Goal: Information Seeking & Learning: Learn about a topic

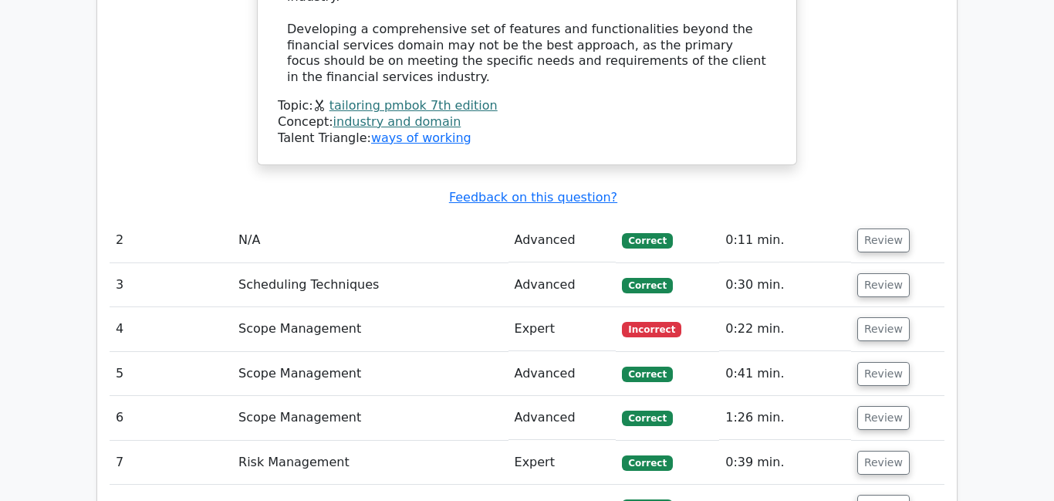
scroll to position [1683, 0]
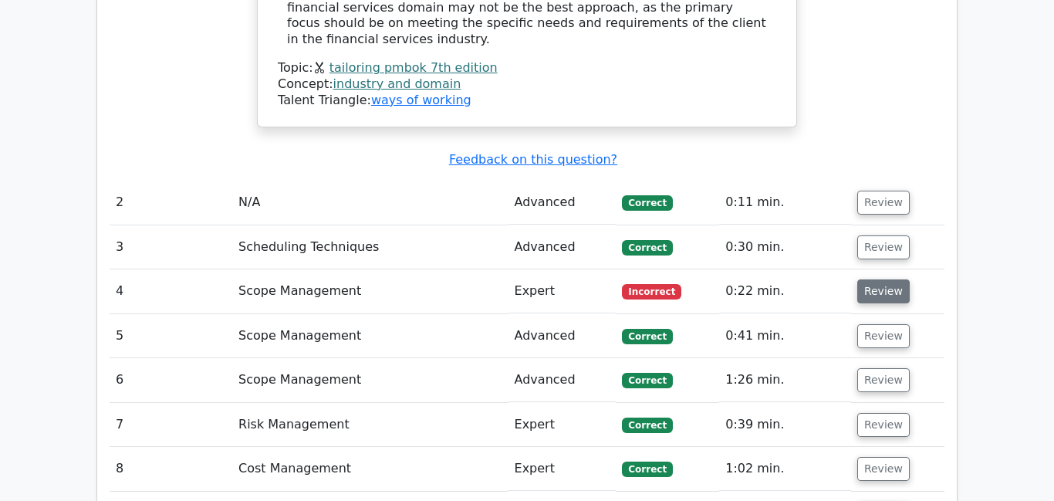
click at [876, 279] on button "Review" at bounding box center [883, 291] width 52 height 24
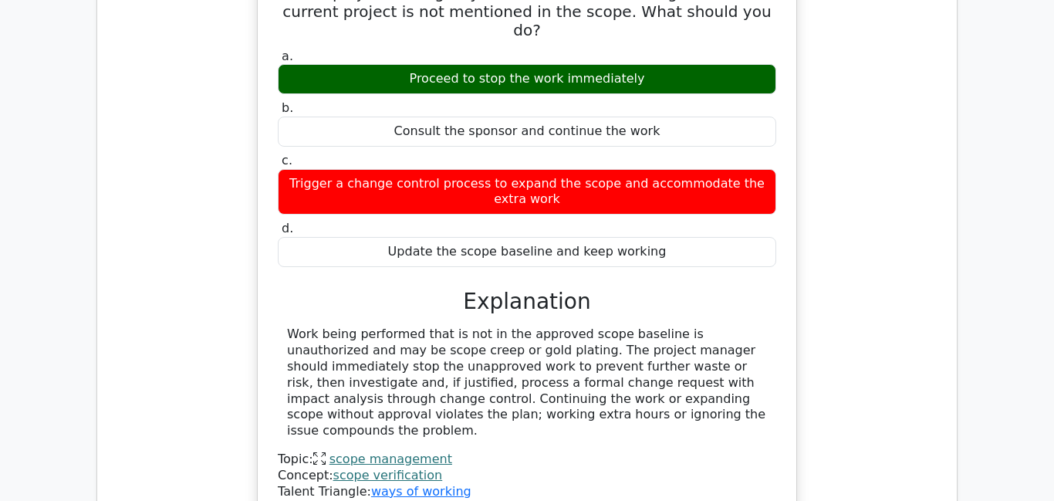
scroll to position [2049, 0]
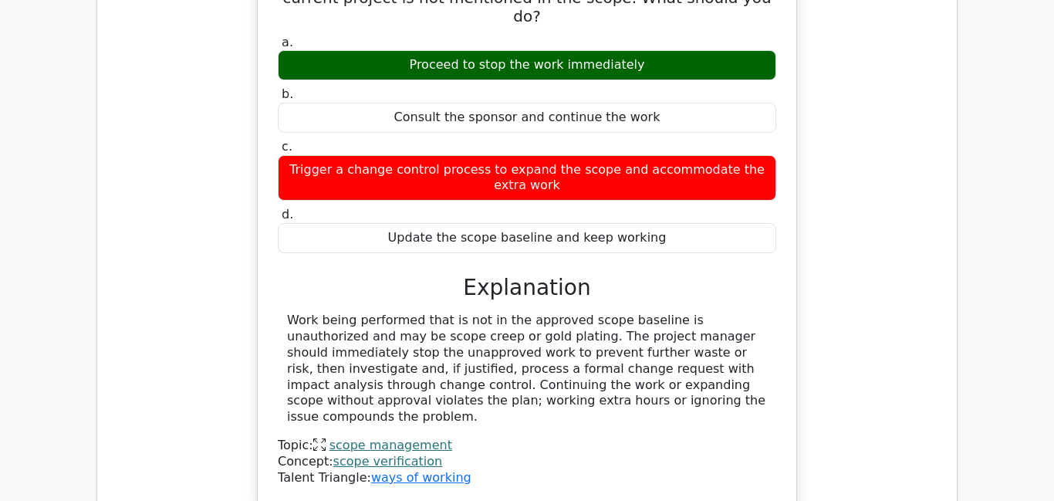
click at [385, 454] on link "scope verification" at bounding box center [388, 461] width 110 height 15
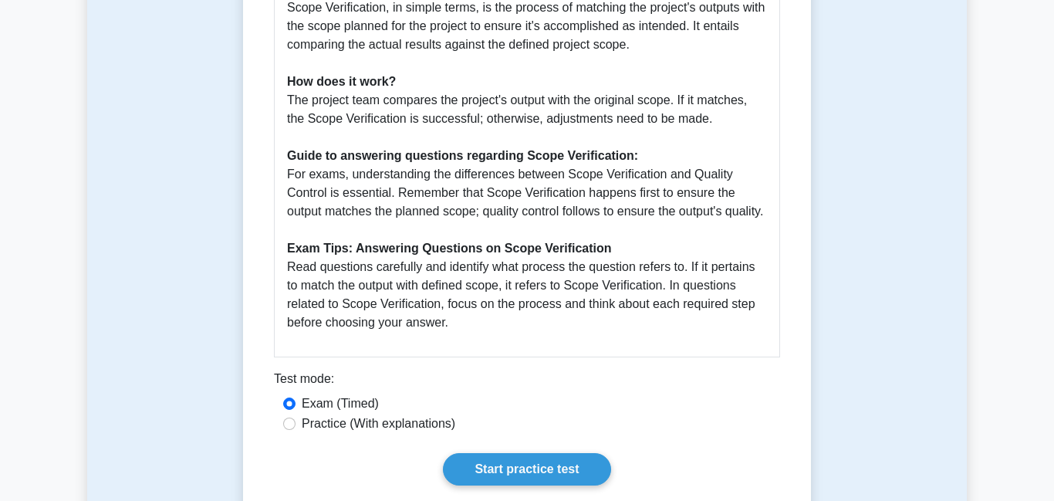
scroll to position [793, 0]
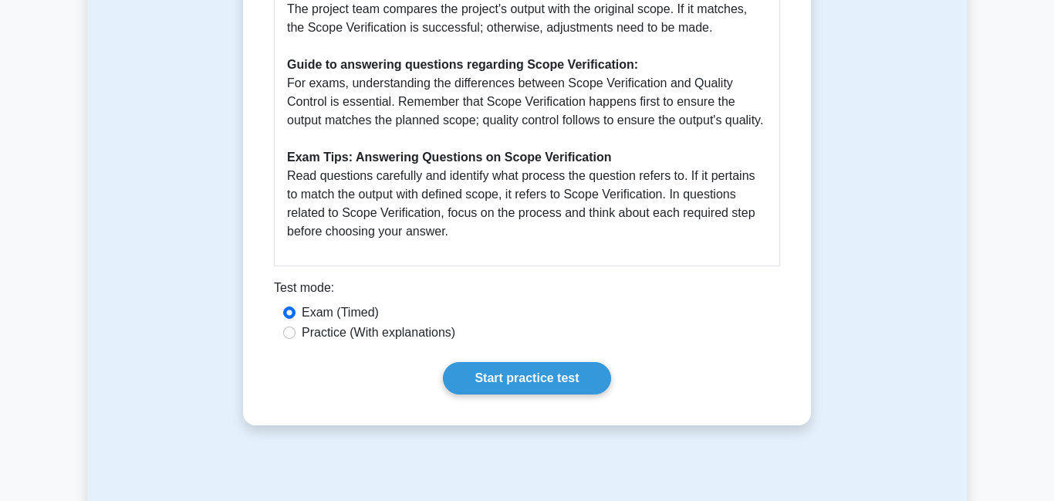
click at [340, 342] on label "Practice (With explanations)" at bounding box center [379, 332] width 154 height 19
click at [296, 339] on input "Practice (With explanations)" at bounding box center [289, 332] width 12 height 12
radio input "true"
click at [467, 394] on link "Start practice test" at bounding box center [526, 378] width 167 height 32
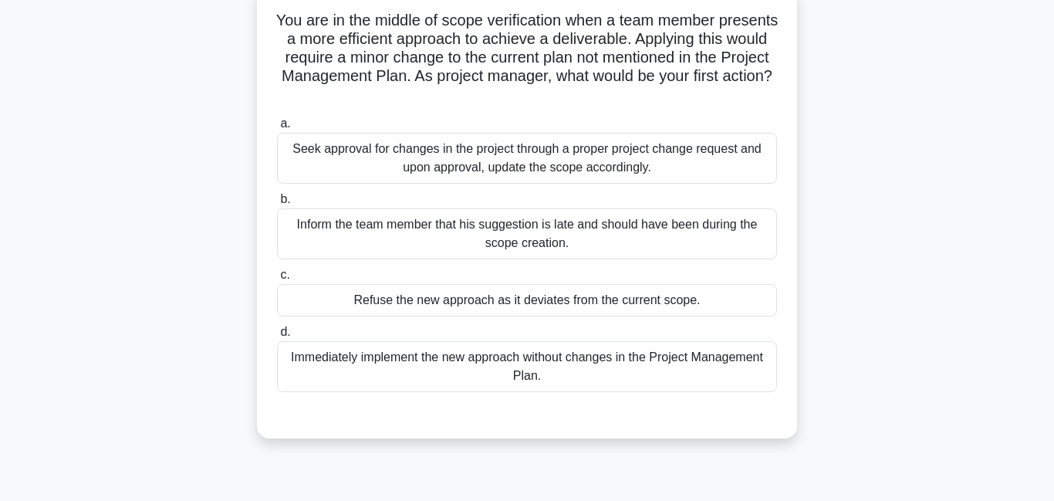
scroll to position [120, 0]
click at [578, 154] on div "Seek approval for changes in the project through a proper project change reques…" at bounding box center [527, 157] width 500 height 51
click at [277, 128] on input "a. Seek approval for changes in the project through a proper project change req…" at bounding box center [277, 123] width 0 height 10
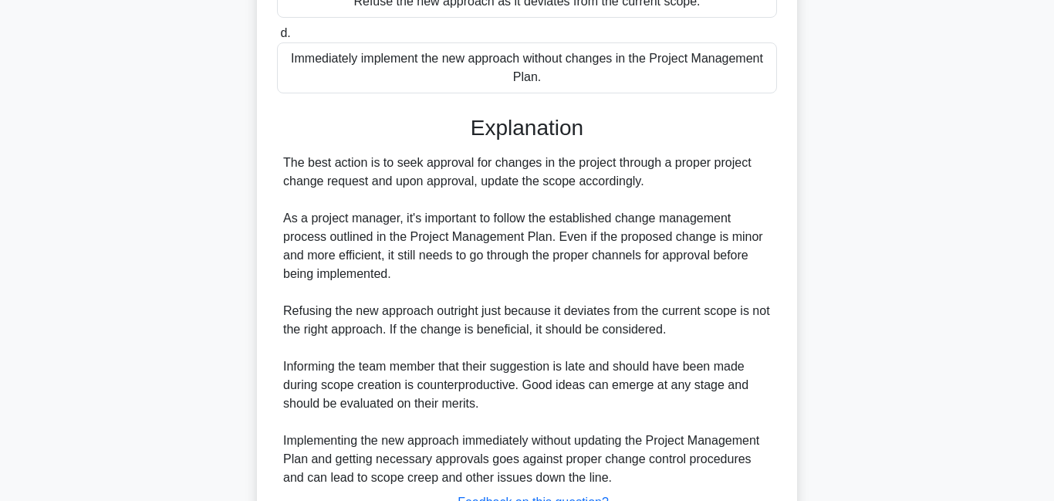
scroll to position [544, 0]
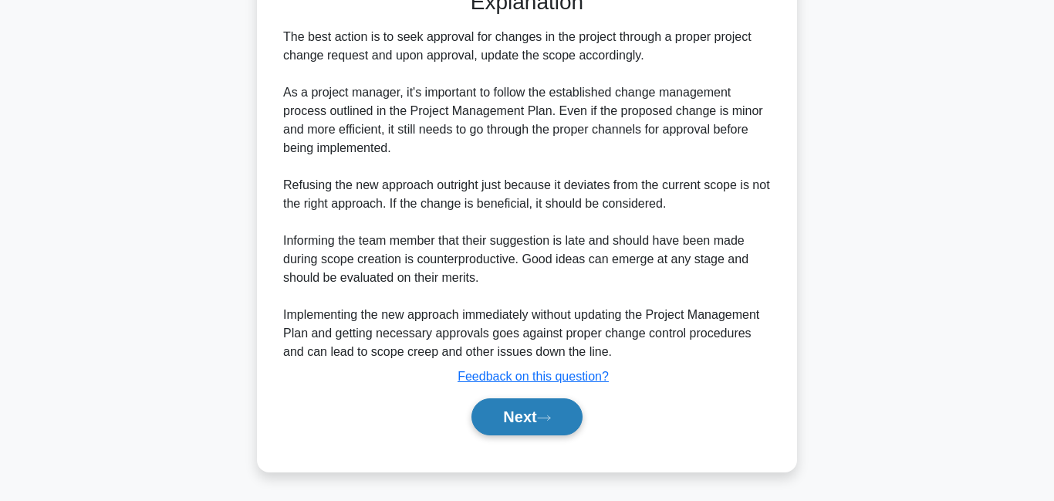
click at [542, 411] on button "Next" at bounding box center [527, 416] width 110 height 37
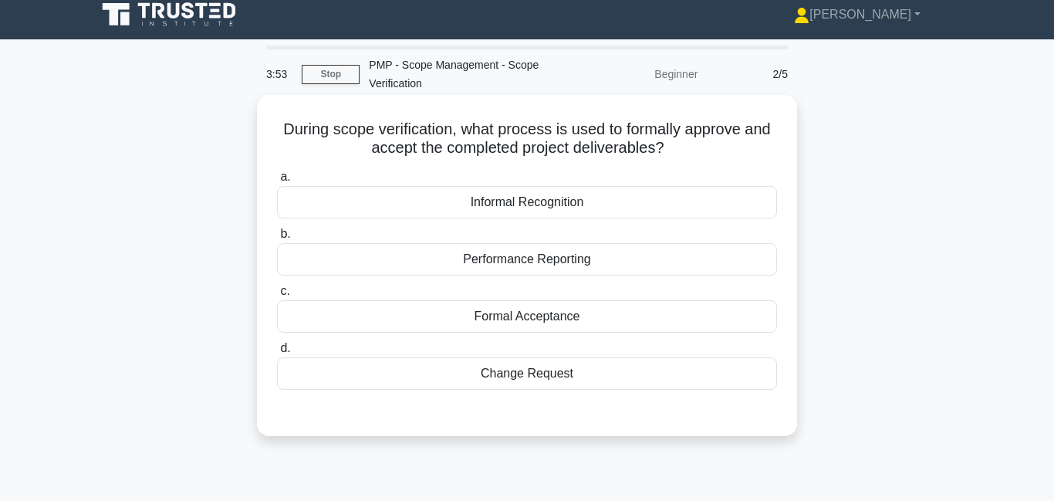
scroll to position [26, 0]
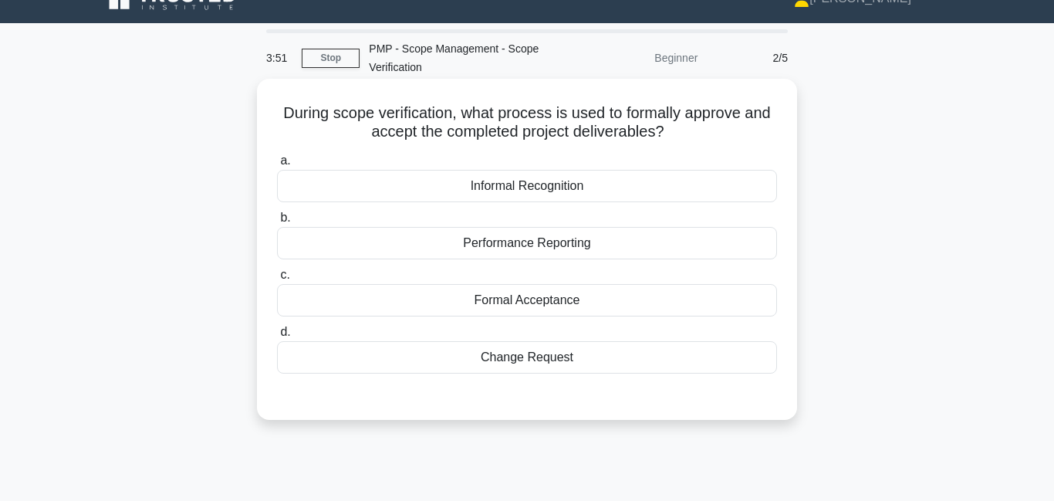
click at [573, 307] on div "Formal Acceptance" at bounding box center [527, 300] width 500 height 32
click at [277, 280] on input "c. Formal Acceptance" at bounding box center [277, 275] width 0 height 10
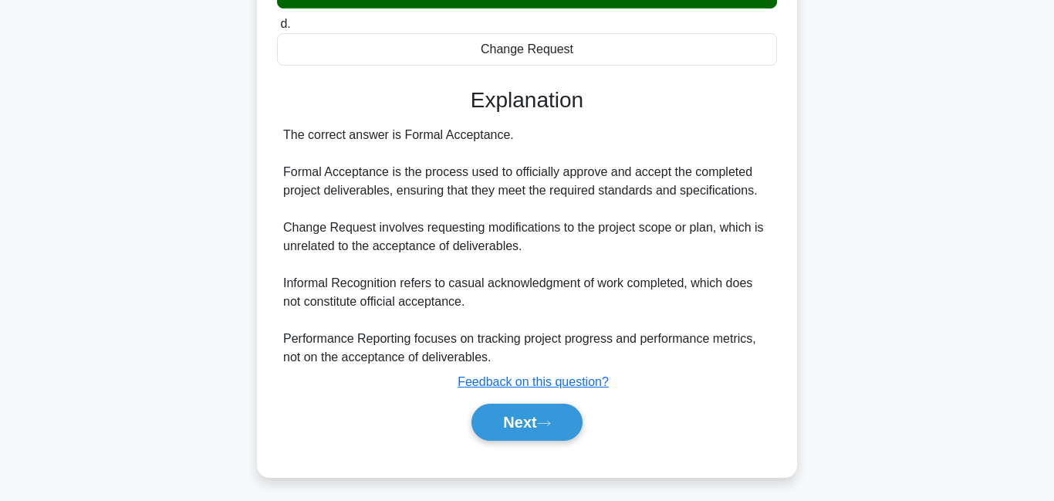
scroll to position [340, 0]
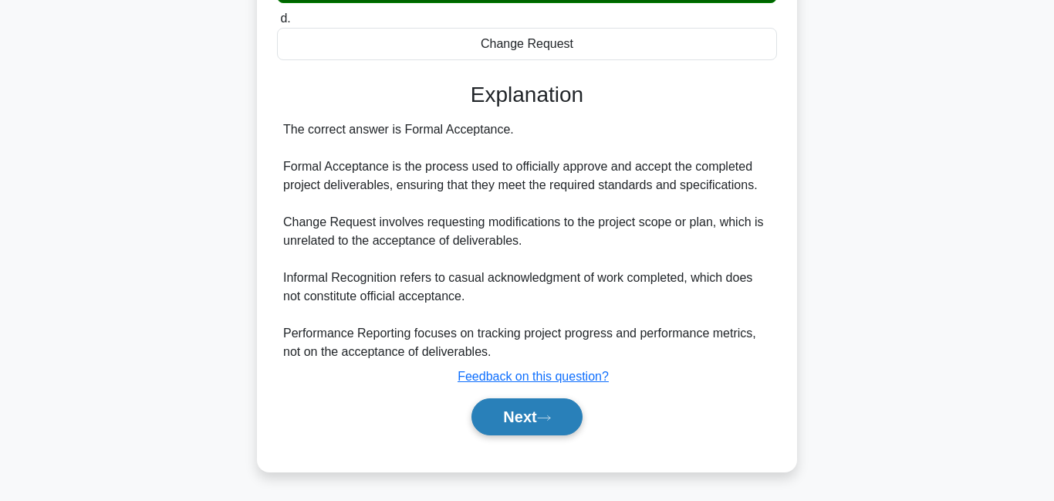
click at [536, 432] on button "Next" at bounding box center [527, 416] width 110 height 37
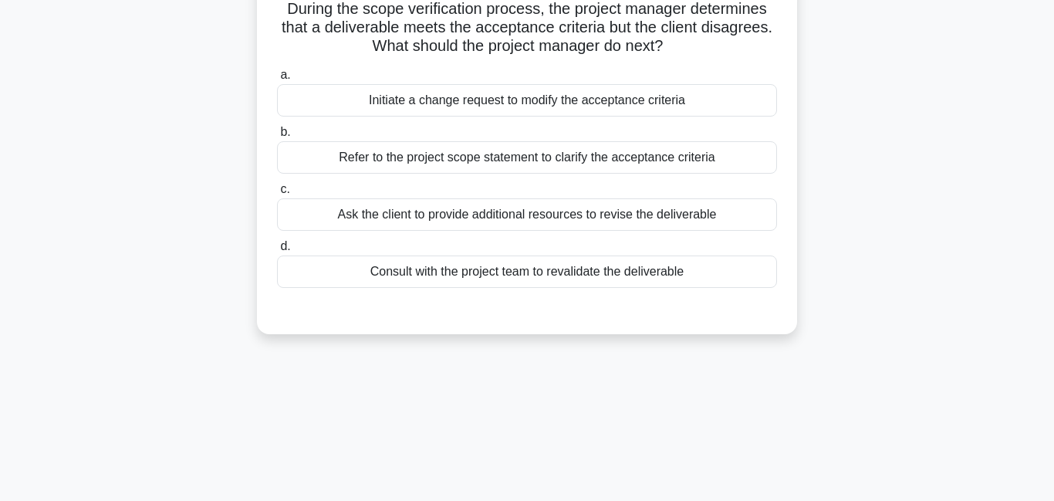
scroll to position [70, 0]
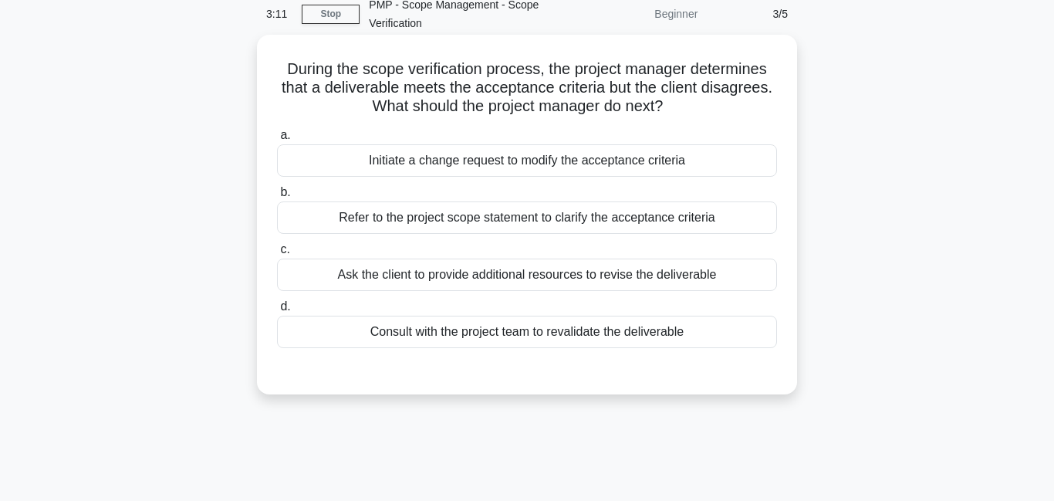
click at [516, 217] on div "Refer to the project scope statement to clarify the acceptance criteria" at bounding box center [527, 217] width 500 height 32
click at [277, 198] on input "b. Refer to the project scope statement to clarify the acceptance criteria" at bounding box center [277, 193] width 0 height 10
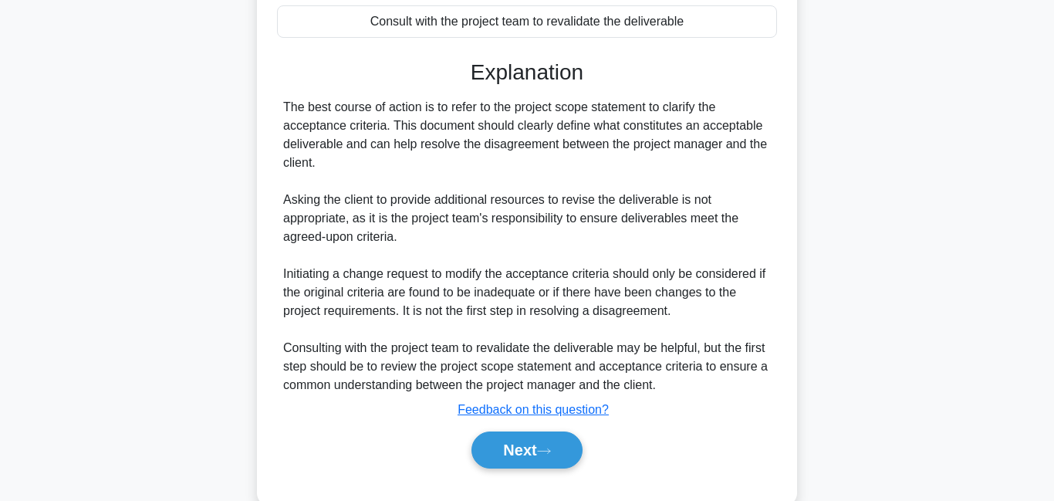
scroll to position [414, 0]
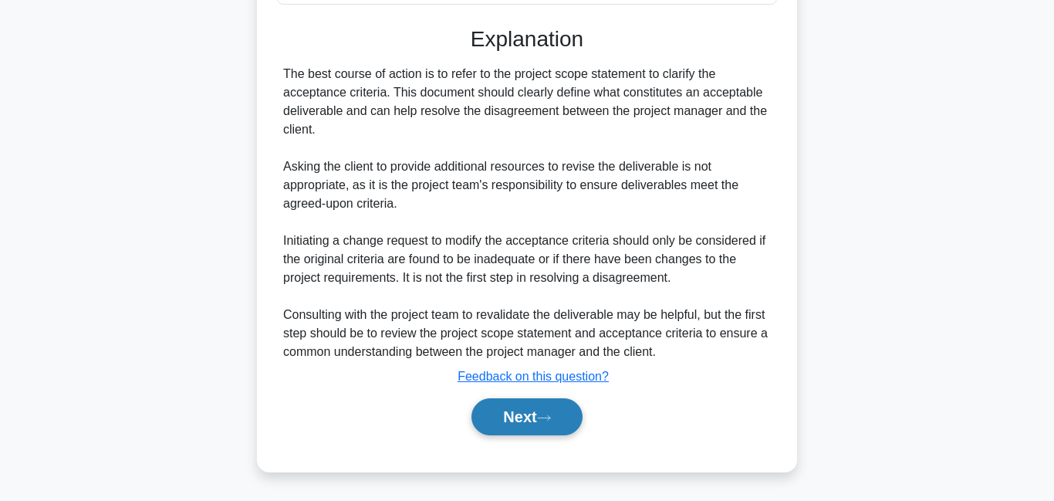
click at [551, 417] on icon at bounding box center [544, 418] width 14 height 8
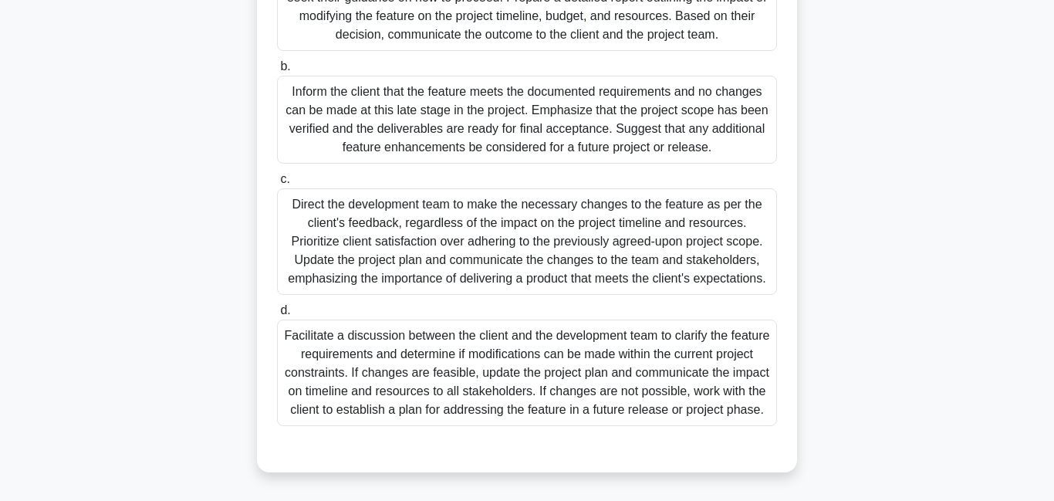
scroll to position [438, 0]
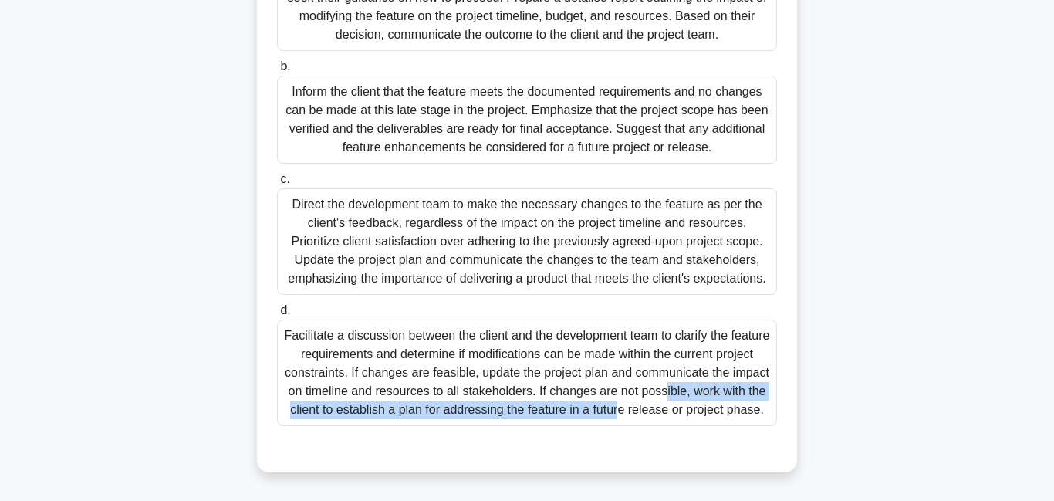
click at [592, 361] on div "Facilitate a discussion between the client and the development team to clarify …" at bounding box center [527, 372] width 500 height 106
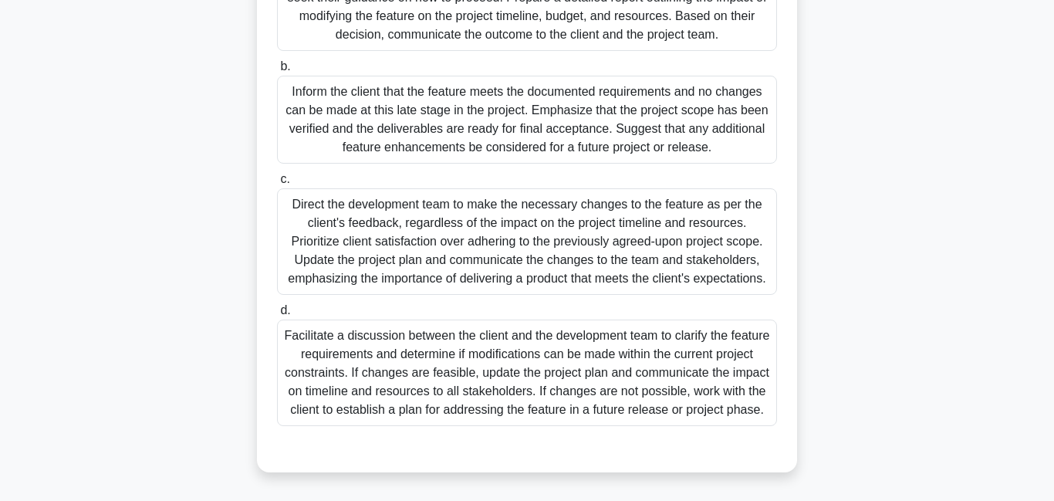
click at [477, 333] on div "Facilitate a discussion between the client and the development team to clarify …" at bounding box center [527, 372] width 500 height 106
click at [277, 316] on input "d. Facilitate a discussion between the client and the development team to clari…" at bounding box center [277, 311] width 0 height 10
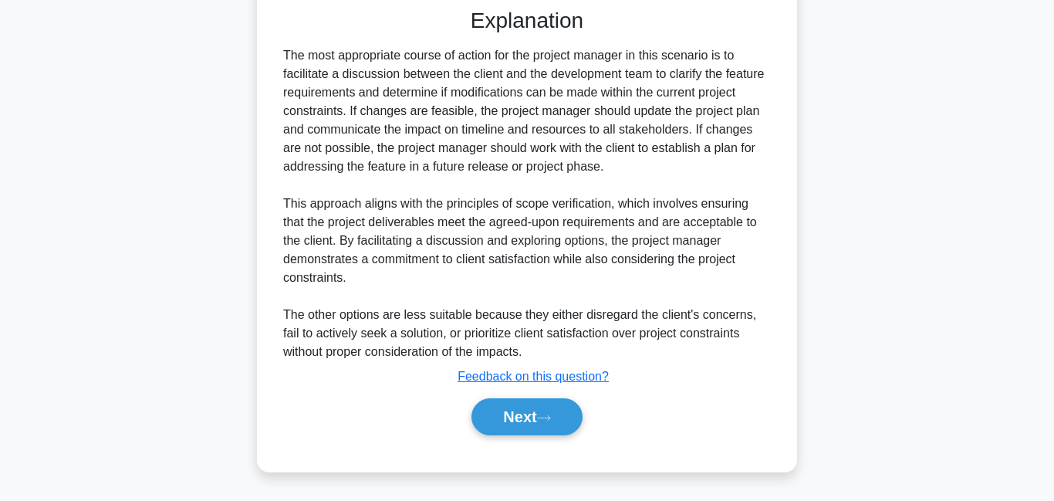
scroll to position [877, 0]
click at [544, 408] on button "Next" at bounding box center [527, 416] width 110 height 37
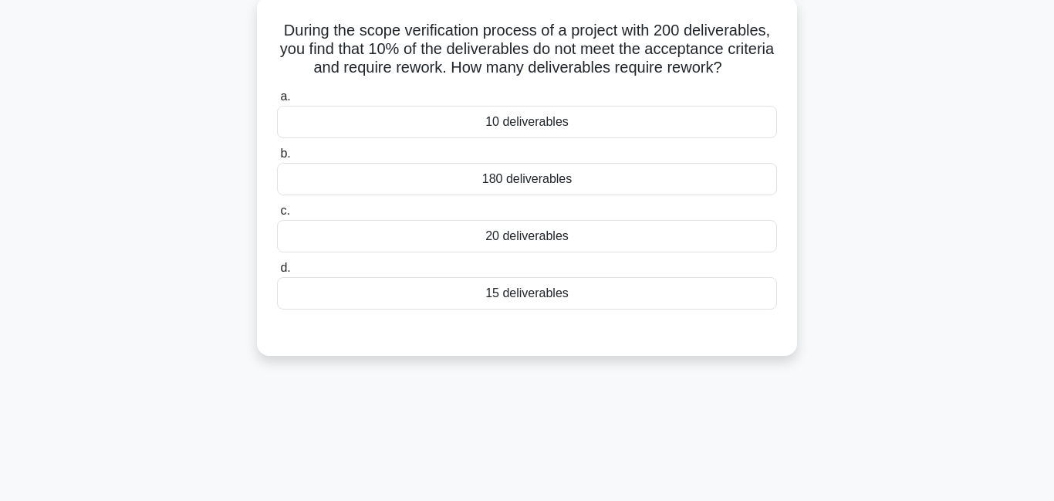
scroll to position [0, 0]
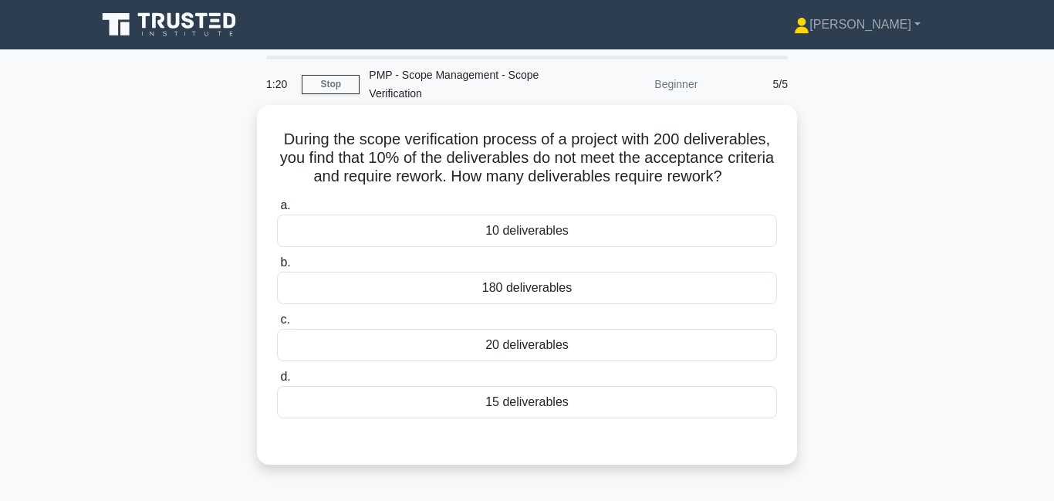
click at [570, 349] on div "20 deliverables" at bounding box center [527, 345] width 500 height 32
click at [277, 325] on input "c. 20 deliverables" at bounding box center [277, 320] width 0 height 10
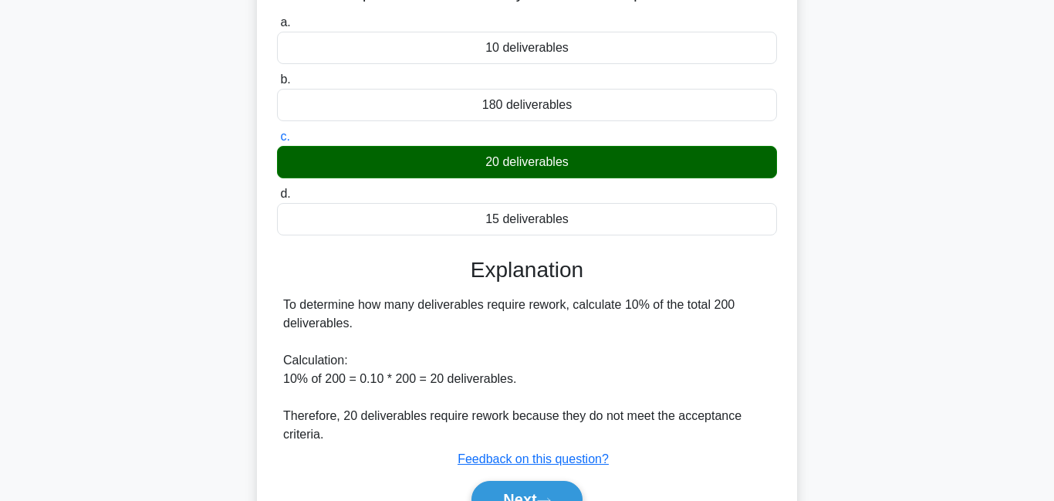
scroll to position [215, 0]
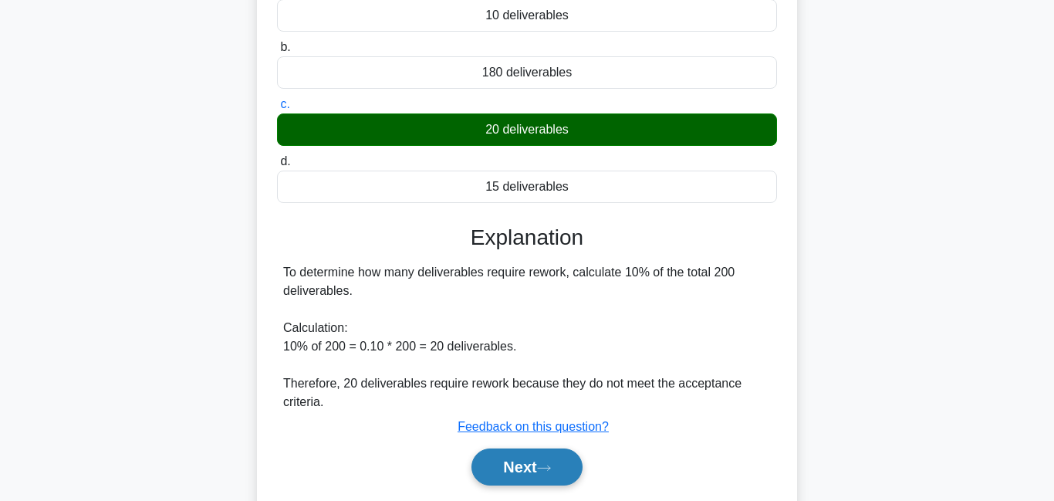
click at [531, 470] on button "Next" at bounding box center [527, 466] width 110 height 37
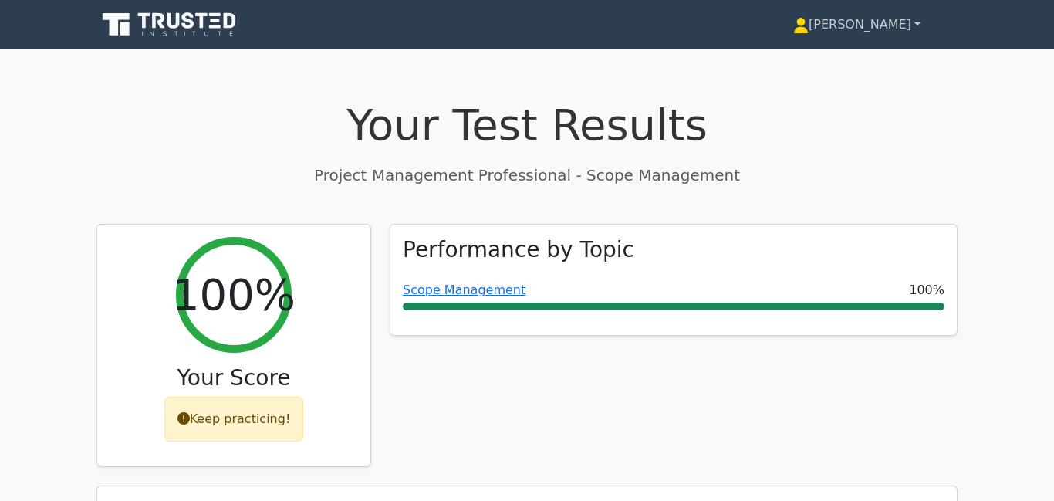
click at [900, 29] on link "[PERSON_NAME]" at bounding box center [856, 24] width 201 height 31
click at [869, 65] on link "Profile" at bounding box center [818, 61] width 122 height 25
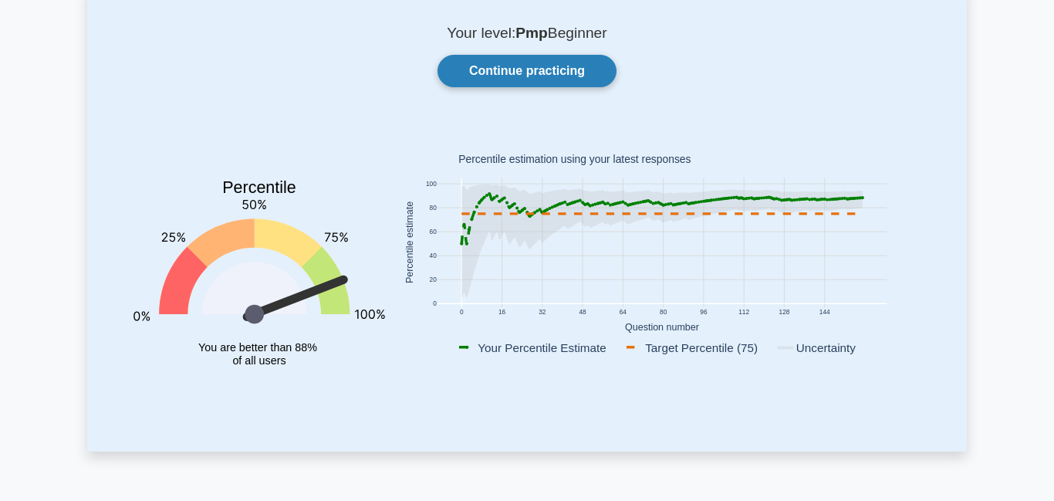
scroll to position [95, 0]
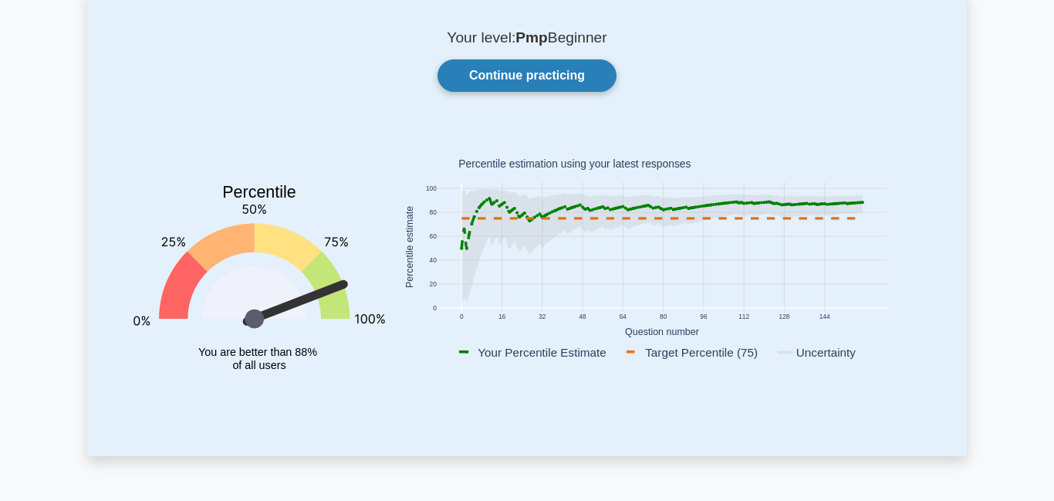
click at [515, 81] on link "Continue practicing" at bounding box center [527, 75] width 179 height 32
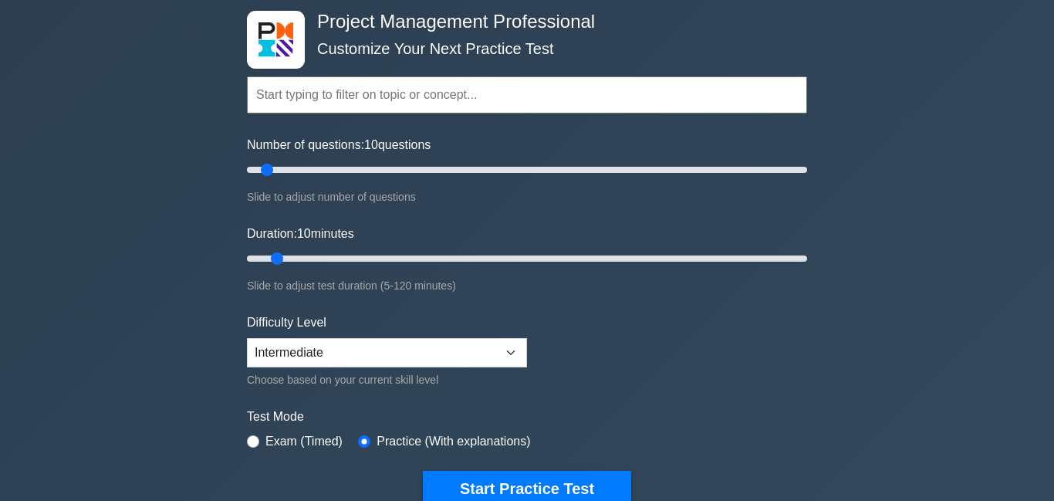
scroll to position [76, 0]
drag, startPoint x: 269, startPoint y: 174, endPoint x: 302, endPoint y: 169, distance: 33.5
type input "20"
click at [302, 169] on input "Number of questions: 20 questions" at bounding box center [527, 170] width 560 height 19
type input "25"
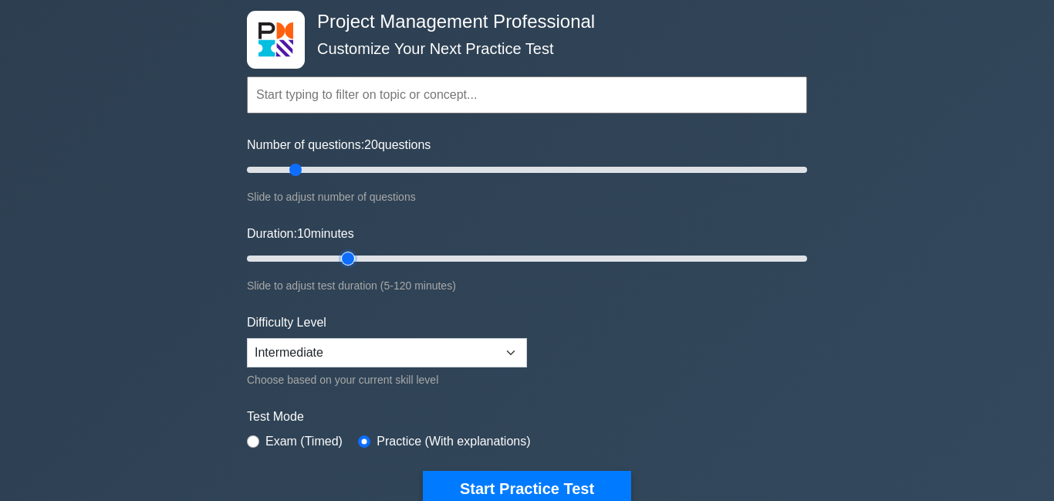
click at [346, 256] on input "Duration: 10 minutes" at bounding box center [527, 258] width 560 height 19
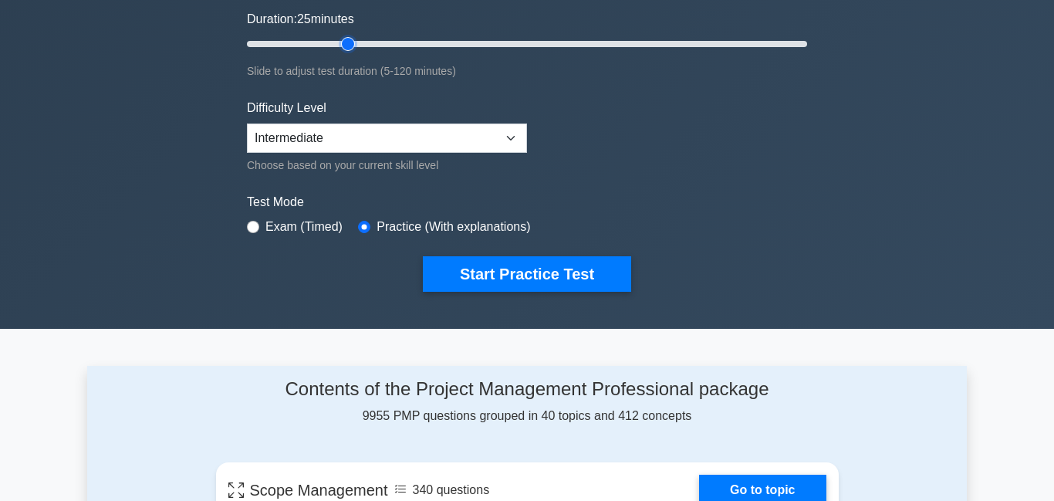
scroll to position [300, 0]
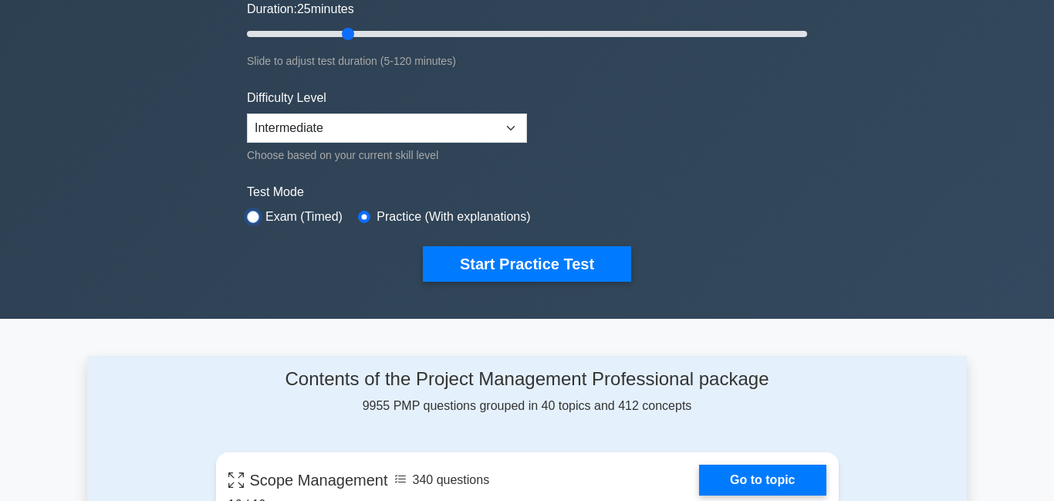
click at [253, 214] on input "radio" at bounding box center [253, 217] width 12 height 12
radio input "true"
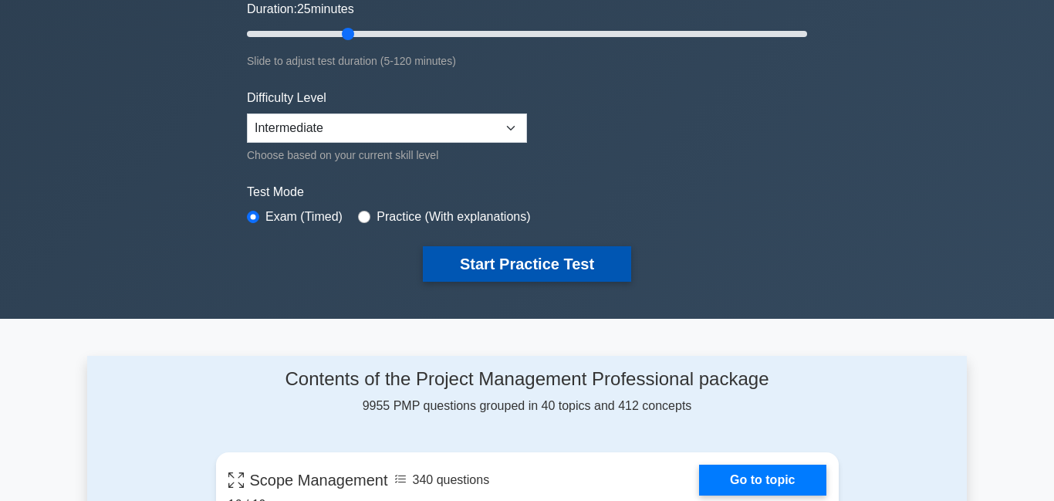
click at [505, 262] on button "Start Practice Test" at bounding box center [527, 263] width 208 height 35
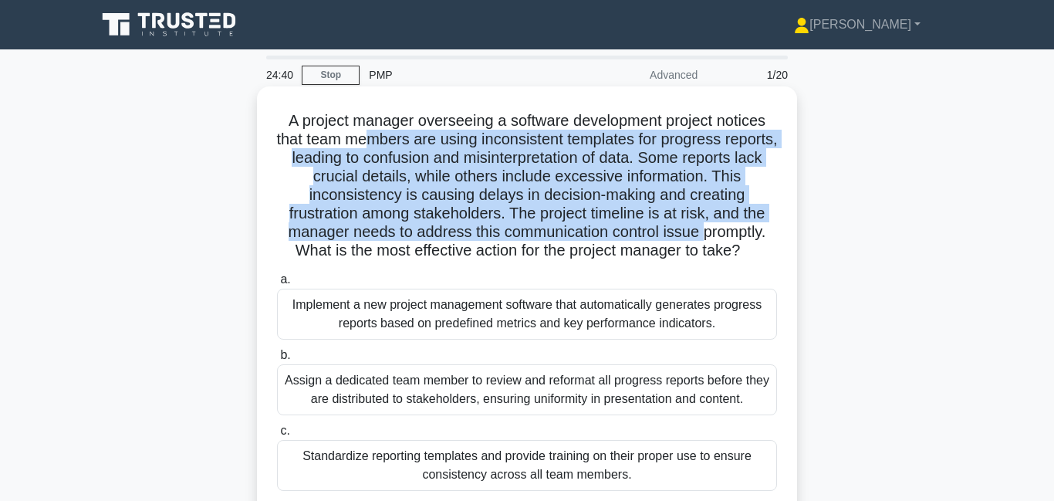
drag, startPoint x: 365, startPoint y: 144, endPoint x: 701, endPoint y: 238, distance: 349.4
click at [701, 238] on h5 "A project manager overseeing a software development project notices that team m…" at bounding box center [527, 186] width 503 height 150
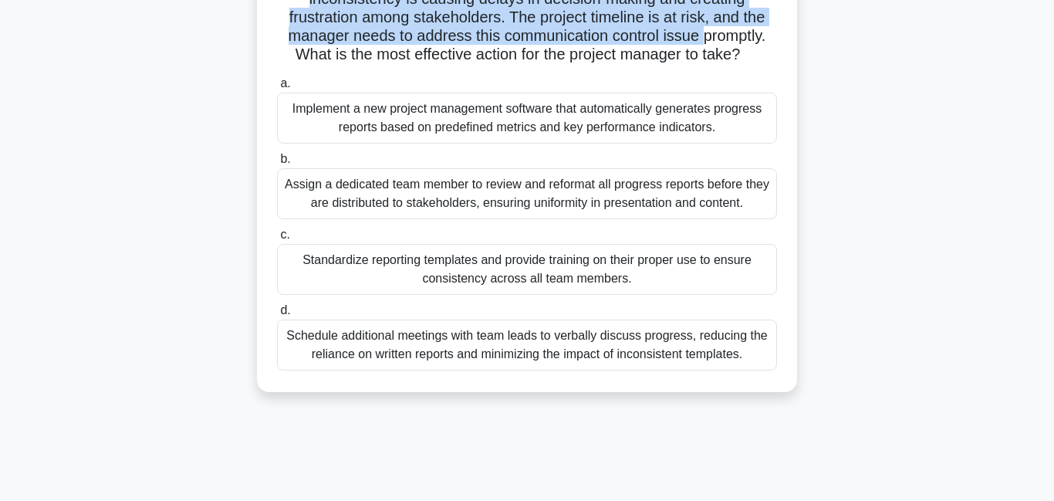
scroll to position [202, 0]
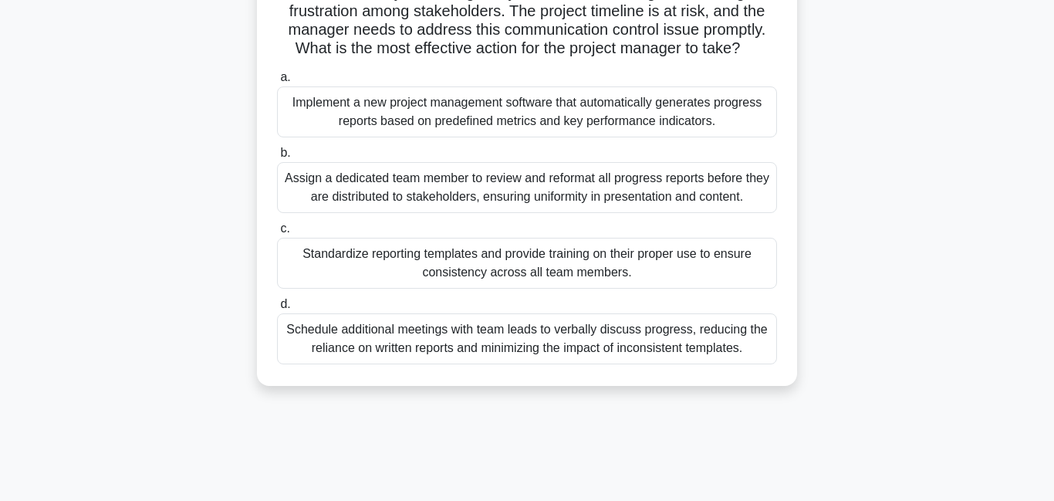
click at [602, 296] on label "d. Schedule additional meetings with team leads to verbally discuss progress, r…" at bounding box center [527, 329] width 500 height 69
click at [277, 299] on input "d. Schedule additional meetings with team leads to verbally discuss progress, r…" at bounding box center [277, 304] width 0 height 10
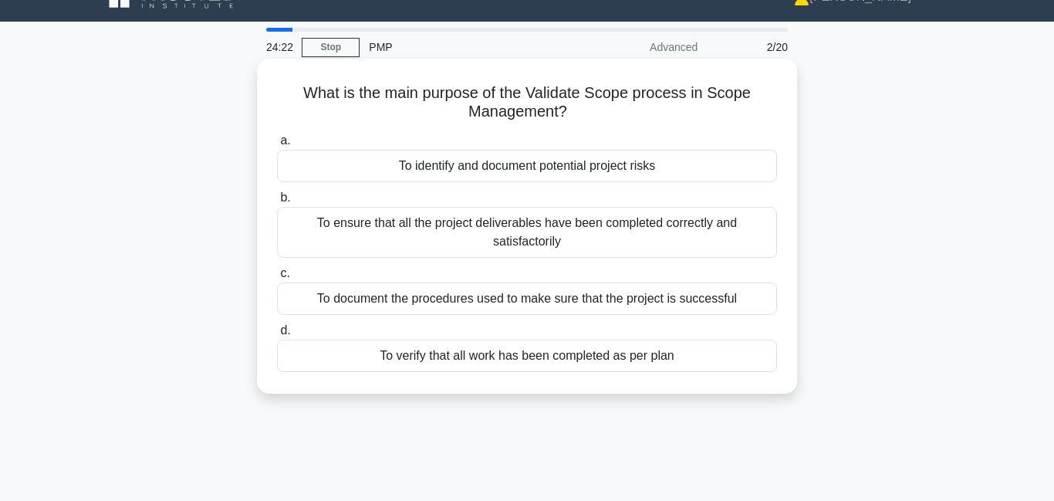
scroll to position [0, 0]
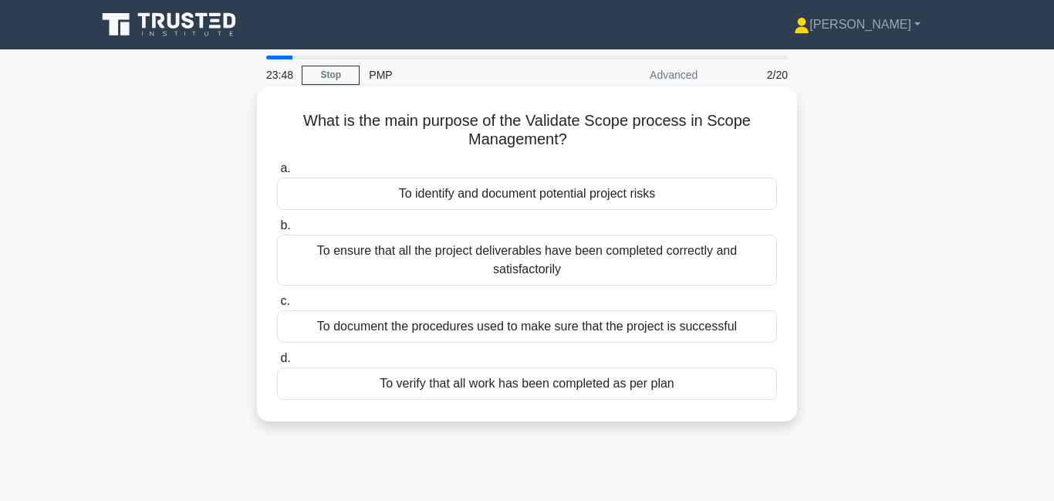
click at [612, 255] on div "To ensure that all the project deliverables have been completed correctly and s…" at bounding box center [527, 260] width 500 height 51
click at [277, 231] on input "b. To ensure that all the project deliverables have been completed correctly an…" at bounding box center [277, 226] width 0 height 10
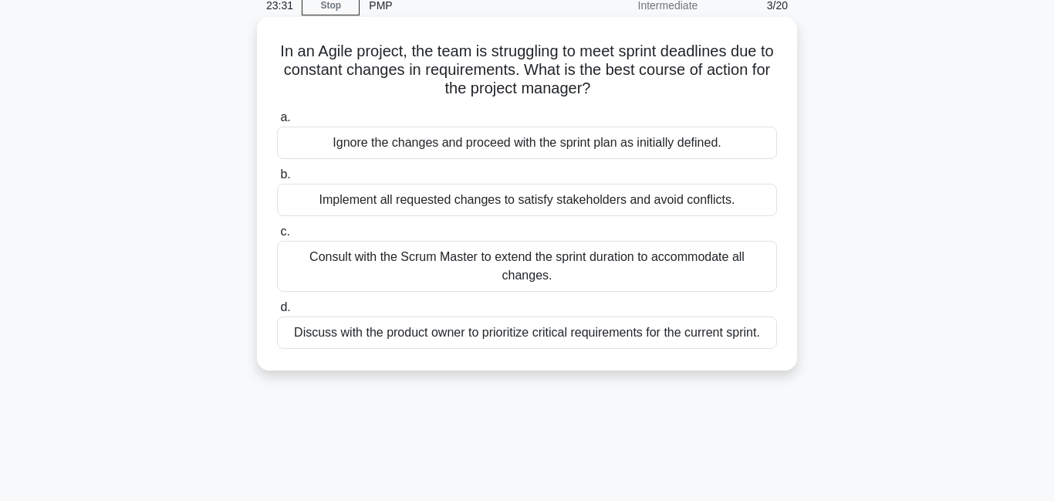
scroll to position [77, 0]
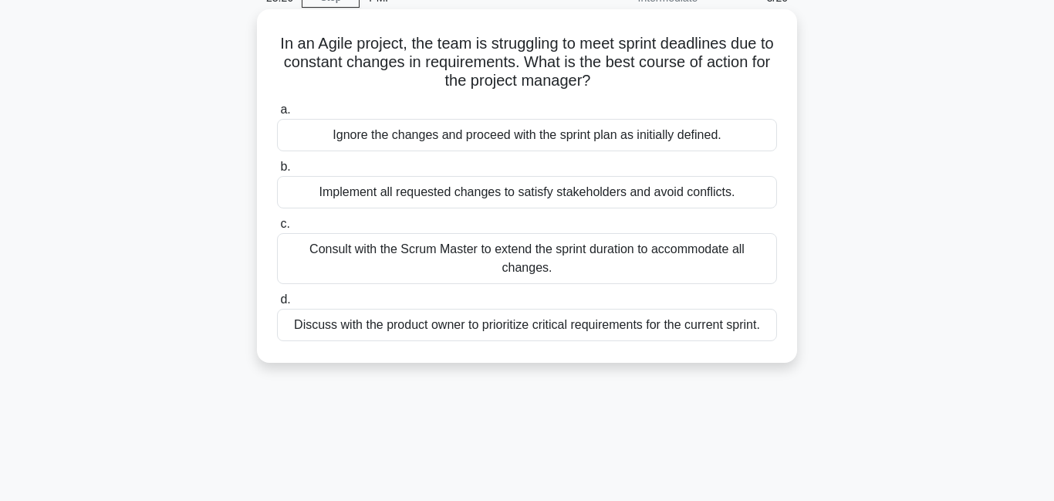
click at [534, 325] on div "Discuss with the product owner to prioritize critical requirements for the curr…" at bounding box center [527, 325] width 500 height 32
click at [277, 305] on input "d. Discuss with the product owner to prioritize critical requirements for the c…" at bounding box center [277, 300] width 0 height 10
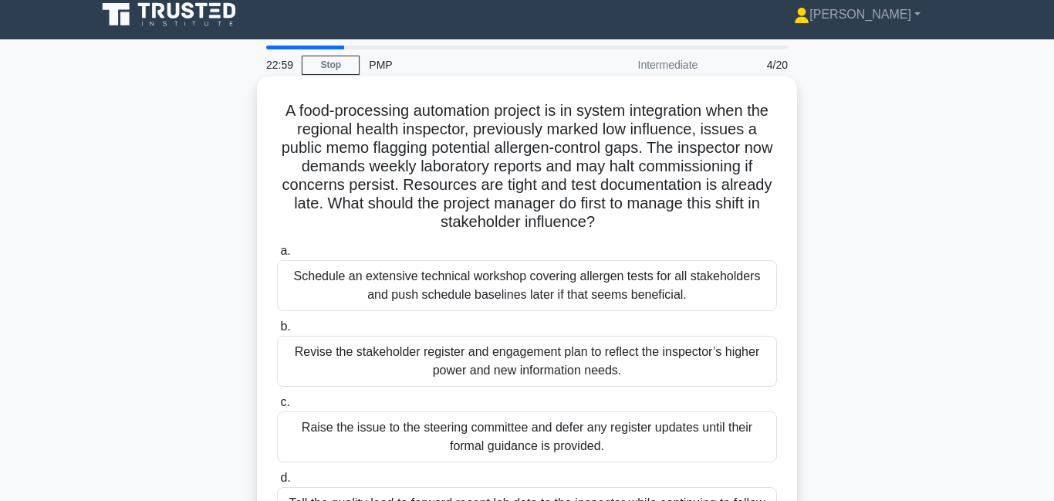
scroll to position [79, 0]
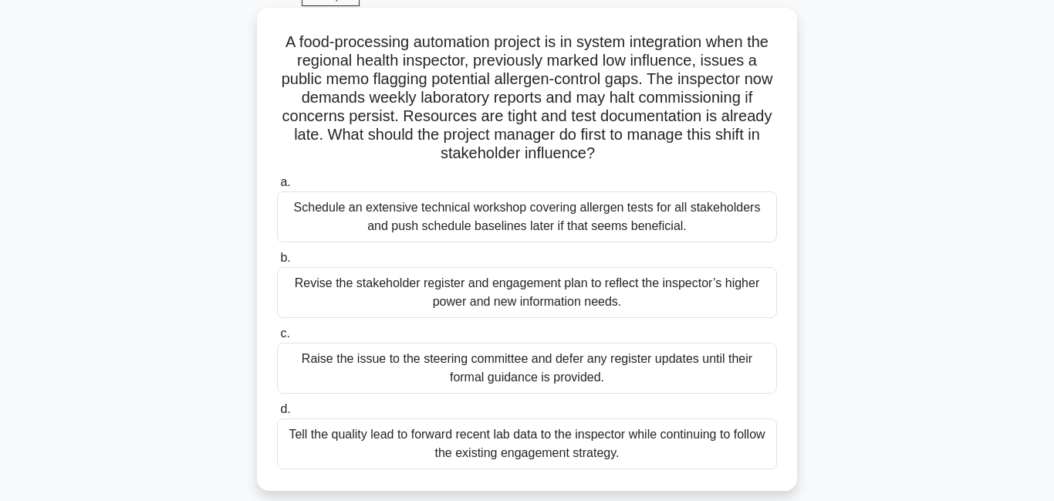
click at [545, 303] on div "Revise the stakeholder register and engagement plan to reflect the inspector’s …" at bounding box center [527, 292] width 500 height 51
click at [277, 263] on input "b. Revise the stakeholder register and engagement plan to reflect the inspector…" at bounding box center [277, 258] width 0 height 10
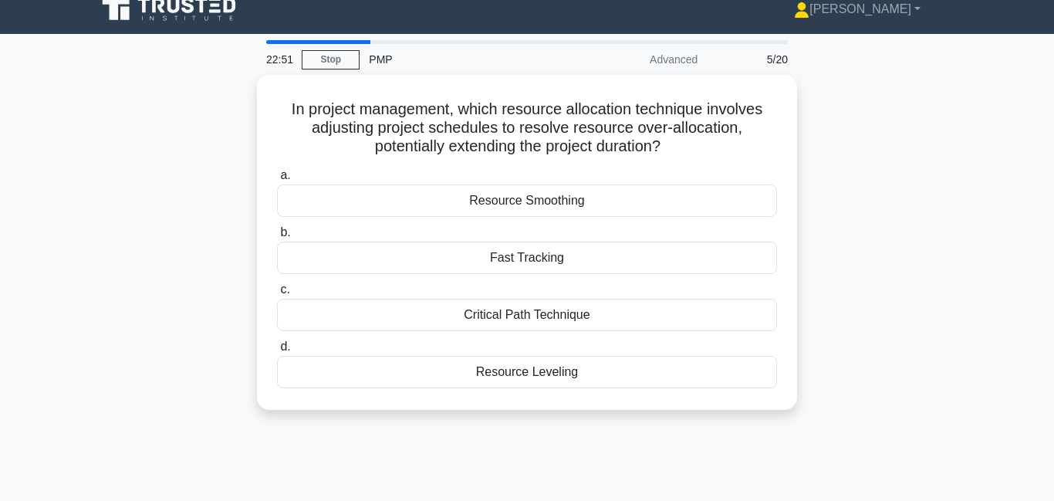
scroll to position [0, 0]
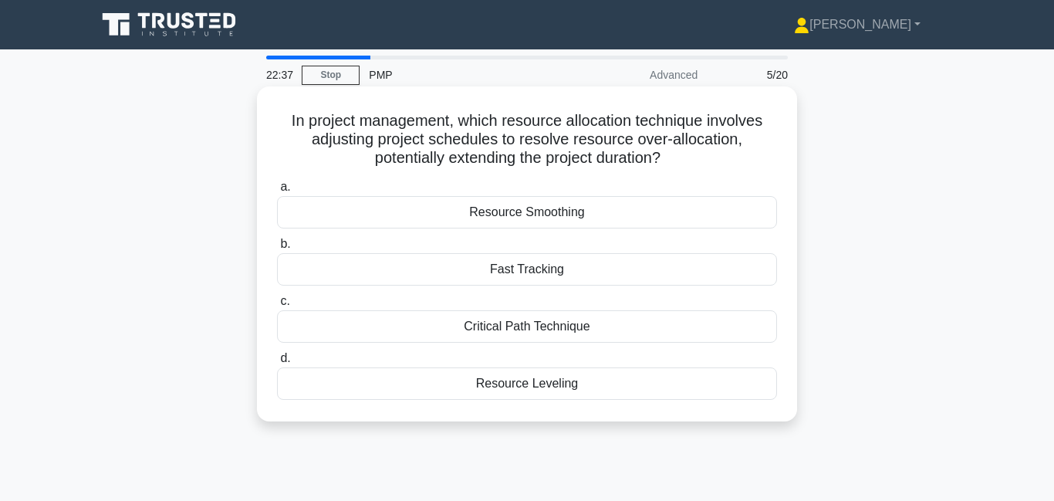
click at [553, 390] on div "Resource Leveling" at bounding box center [527, 383] width 500 height 32
click at [277, 363] on input "d. Resource Leveling" at bounding box center [277, 358] width 0 height 10
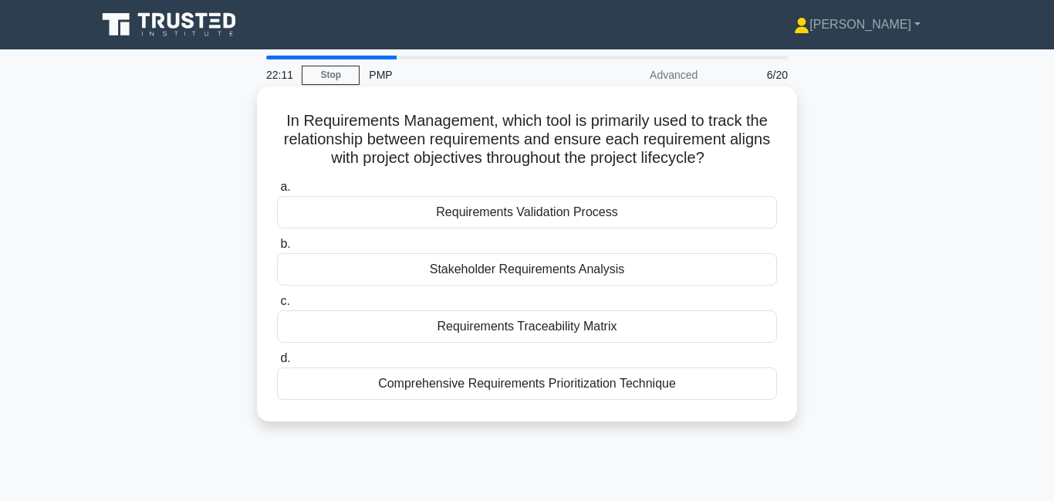
click at [549, 323] on div "Requirements Traceability Matrix" at bounding box center [527, 326] width 500 height 32
click at [473, 334] on div "Requirements Traceability Matrix" at bounding box center [527, 326] width 500 height 32
click at [277, 306] on input "c. Requirements Traceability Matrix" at bounding box center [277, 301] width 0 height 10
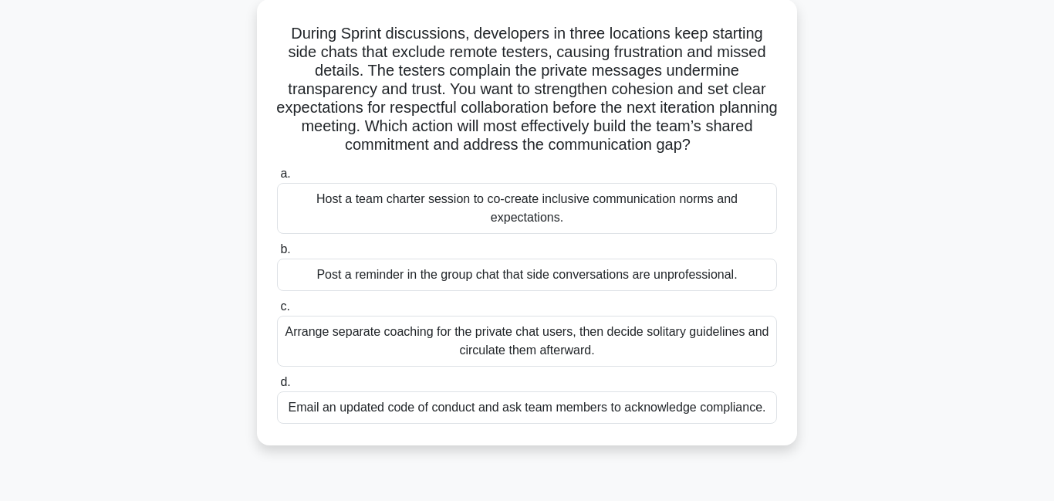
scroll to position [92, 0]
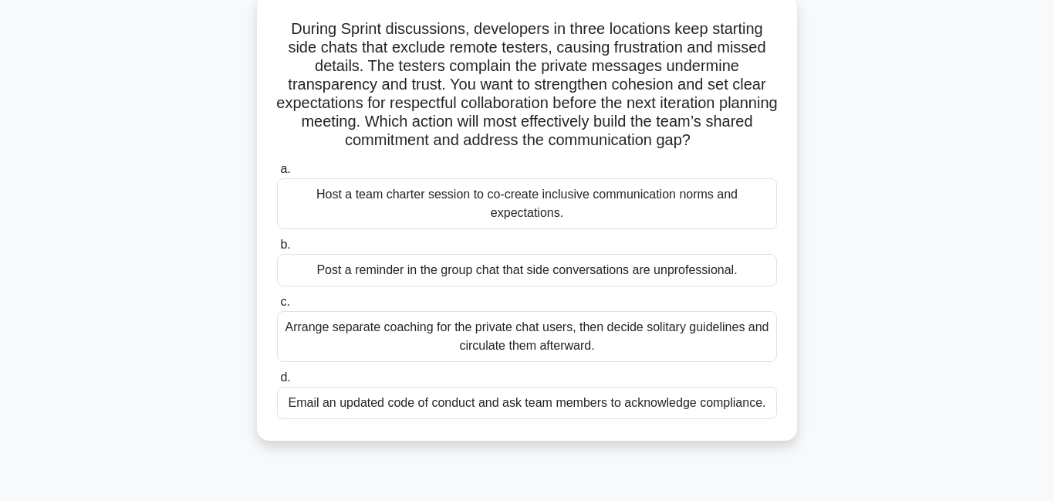
click at [511, 213] on div "Host a team charter session to co-create inclusive communication norms and expe…" at bounding box center [527, 203] width 500 height 51
click at [277, 174] on input "a. Host a team charter session to co-create inclusive communication norms and e…" at bounding box center [277, 169] width 0 height 10
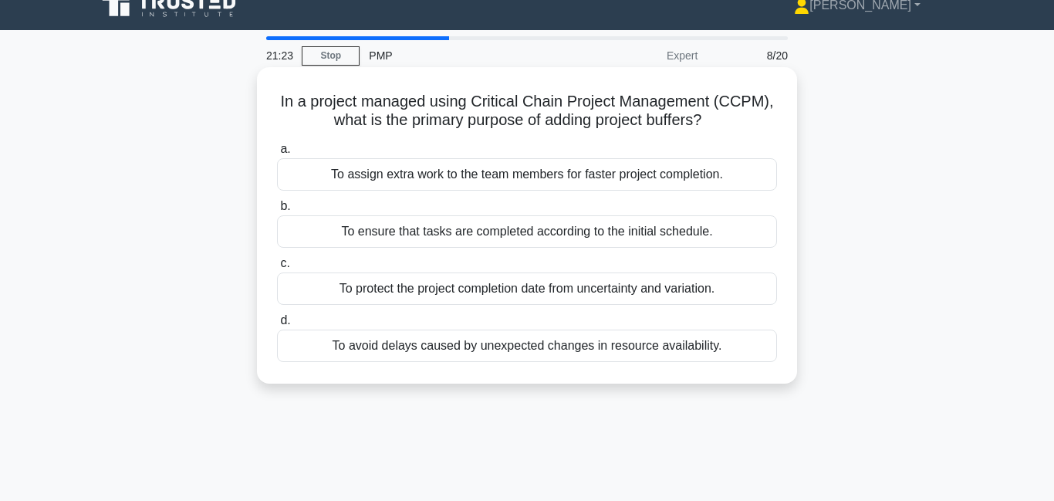
scroll to position [22, 0]
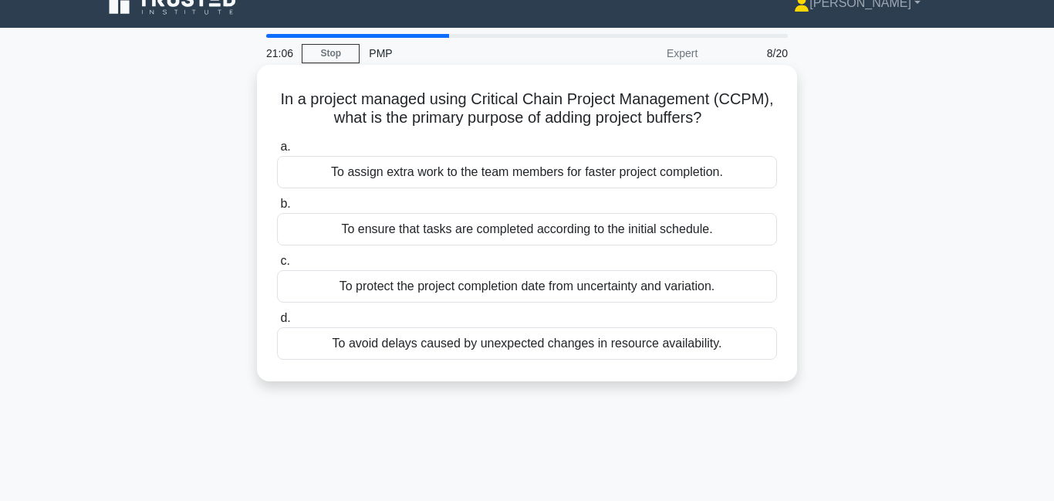
click at [633, 290] on div "To protect the project completion date from uncertainty and variation." at bounding box center [527, 286] width 500 height 32
click at [277, 266] on input "c. To protect the project completion date from uncertainty and variation." at bounding box center [277, 261] width 0 height 10
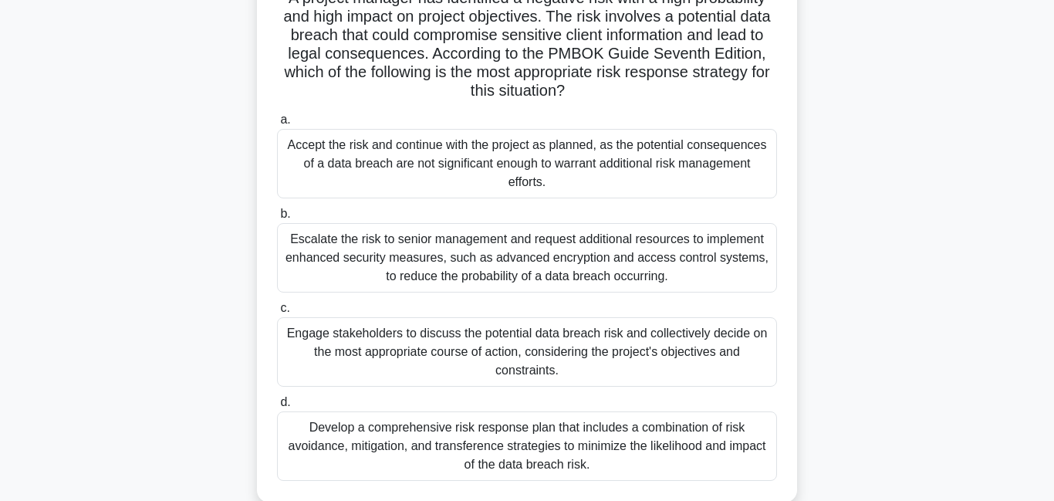
scroll to position [144, 0]
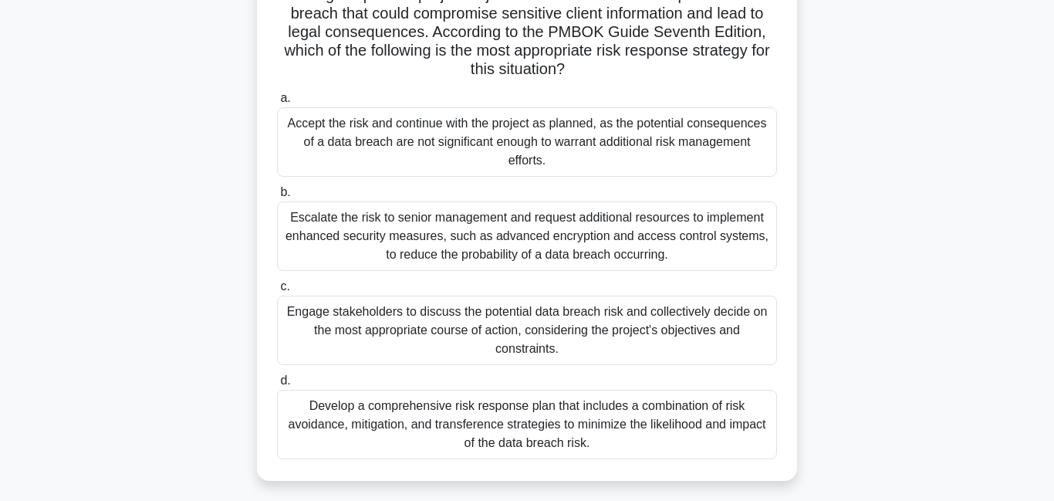
click at [678, 430] on div "Develop a comprehensive risk response plan that includes a combination of risk …" at bounding box center [527, 424] width 500 height 69
click at [277, 386] on input "d. Develop a comprehensive risk response plan that includes a combination of ri…" at bounding box center [277, 381] width 0 height 10
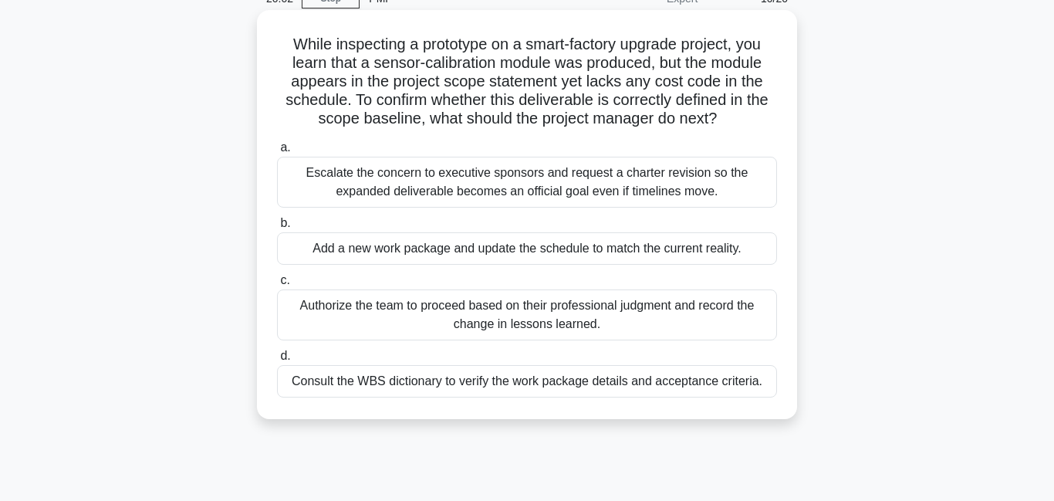
scroll to position [117, 0]
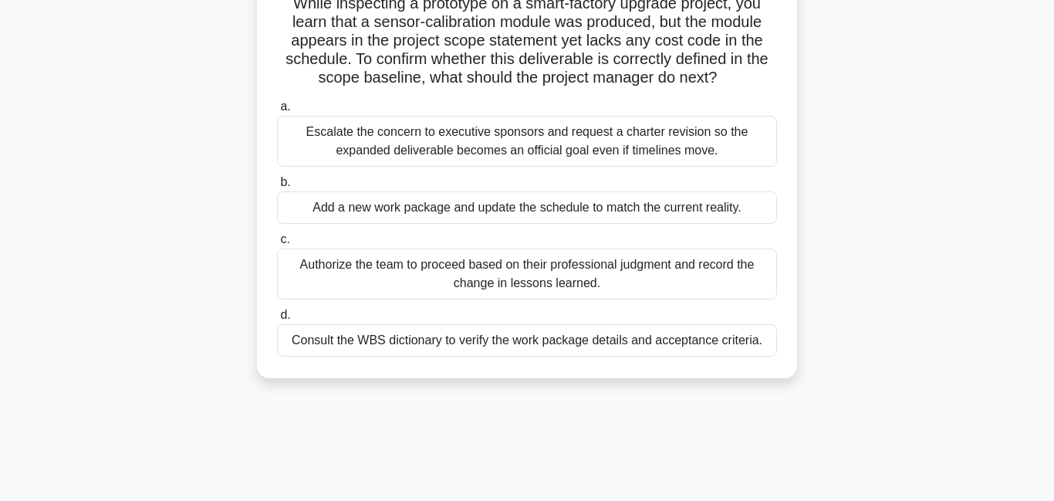
click at [449, 340] on div "Consult the WBS dictionary to verify the work package details and acceptance cr…" at bounding box center [527, 340] width 500 height 32
click at [277, 320] on input "d. Consult the WBS dictionary to verify the work package details and acceptance…" at bounding box center [277, 315] width 0 height 10
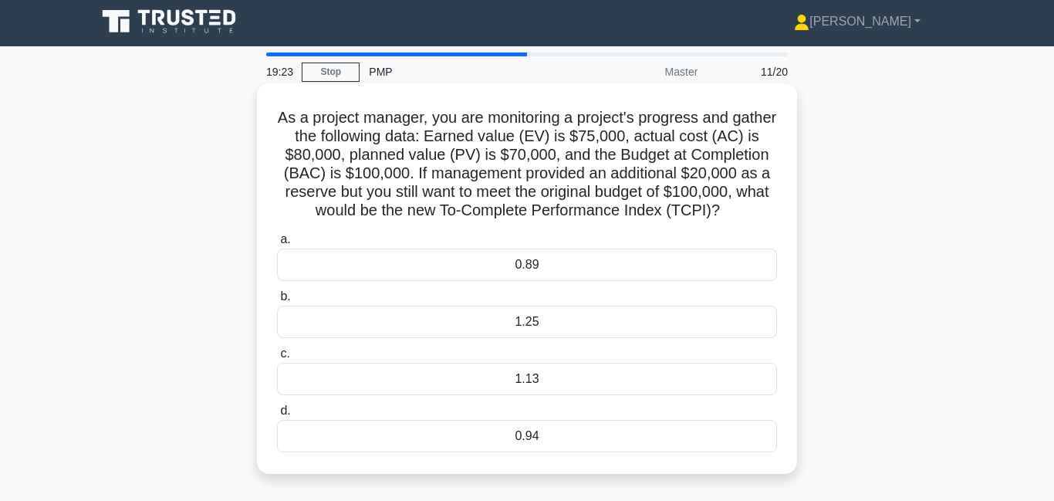
scroll to position [8, 0]
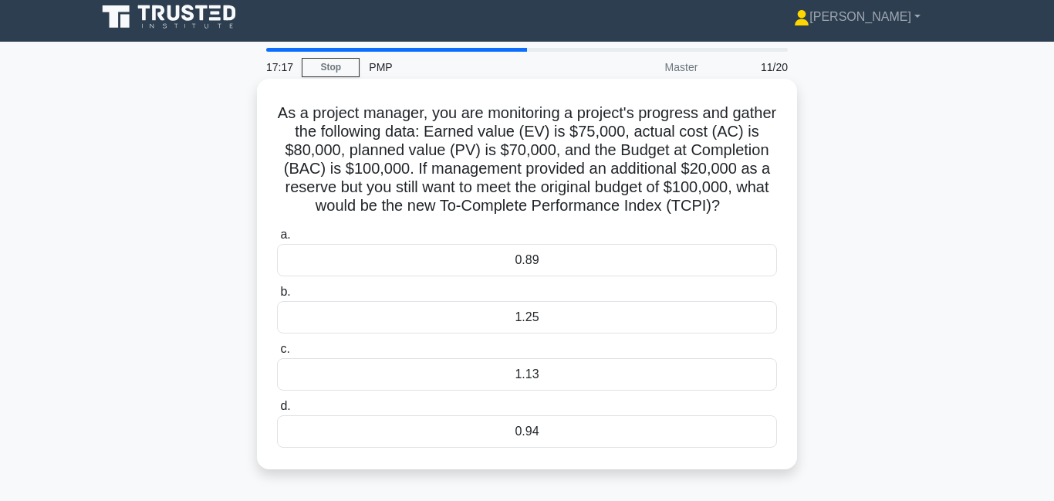
click at [581, 321] on div "1.25" at bounding box center [527, 317] width 500 height 32
click at [277, 297] on input "b. 1.25" at bounding box center [277, 292] width 0 height 10
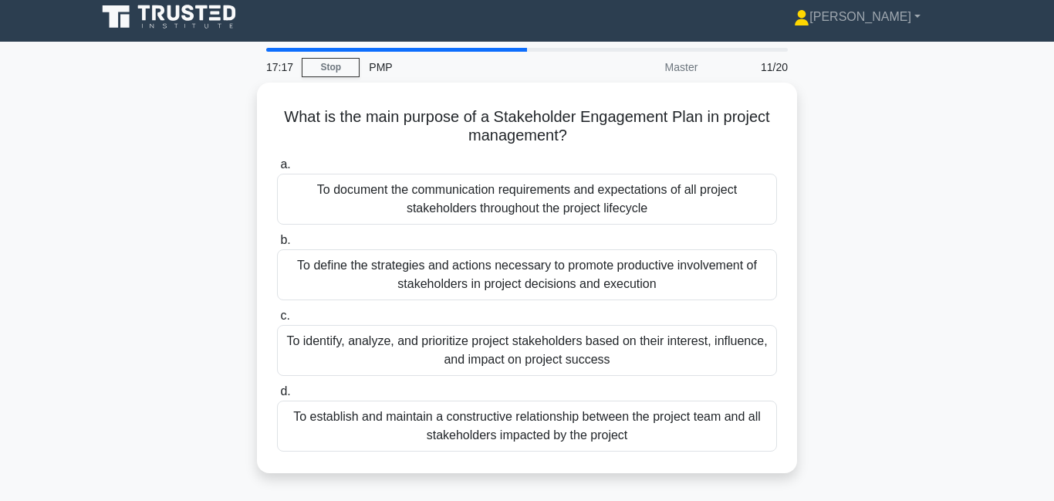
scroll to position [0, 0]
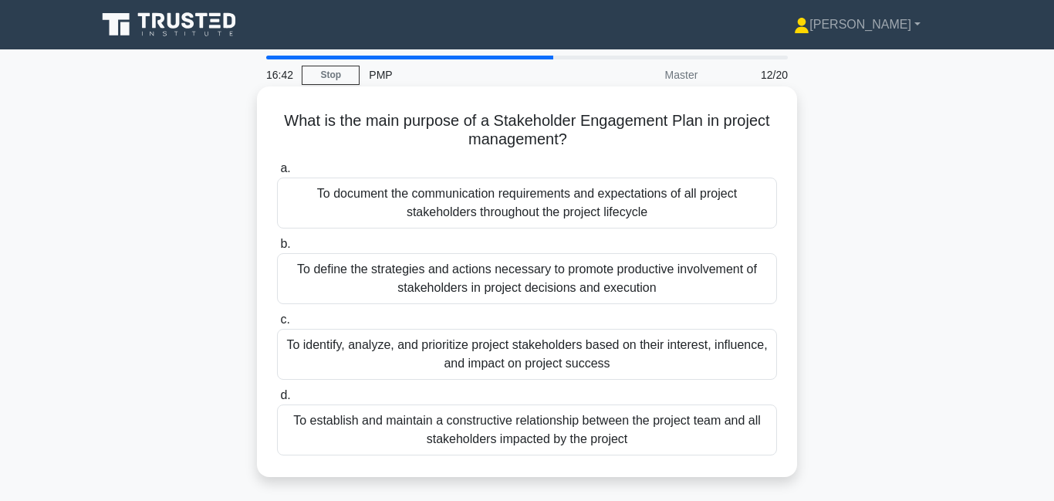
click at [590, 210] on div "To document the communication requirements and expectations of all project stak…" at bounding box center [527, 202] width 500 height 51
click at [277, 174] on input "a. To document the communication requirements and expectations of all project s…" at bounding box center [277, 169] width 0 height 10
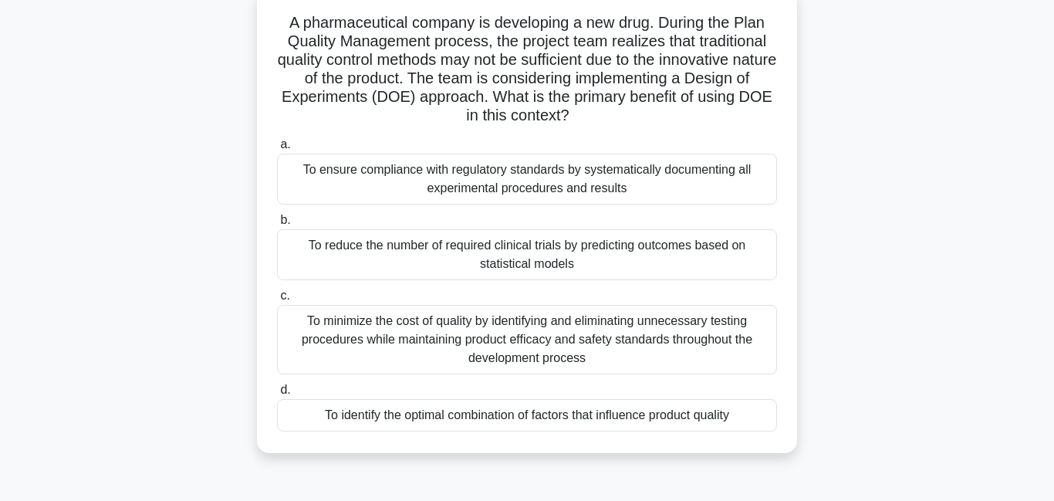
scroll to position [100, 0]
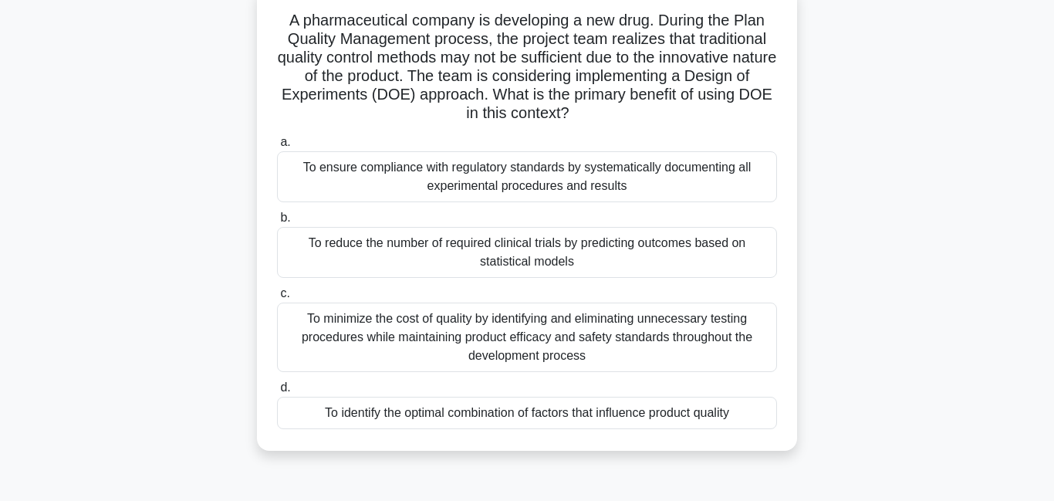
click at [445, 414] on div "To identify the optimal combination of factors that influence product quality" at bounding box center [527, 413] width 500 height 32
click at [277, 393] on input "d. To identify the optimal combination of factors that influence product quality" at bounding box center [277, 388] width 0 height 10
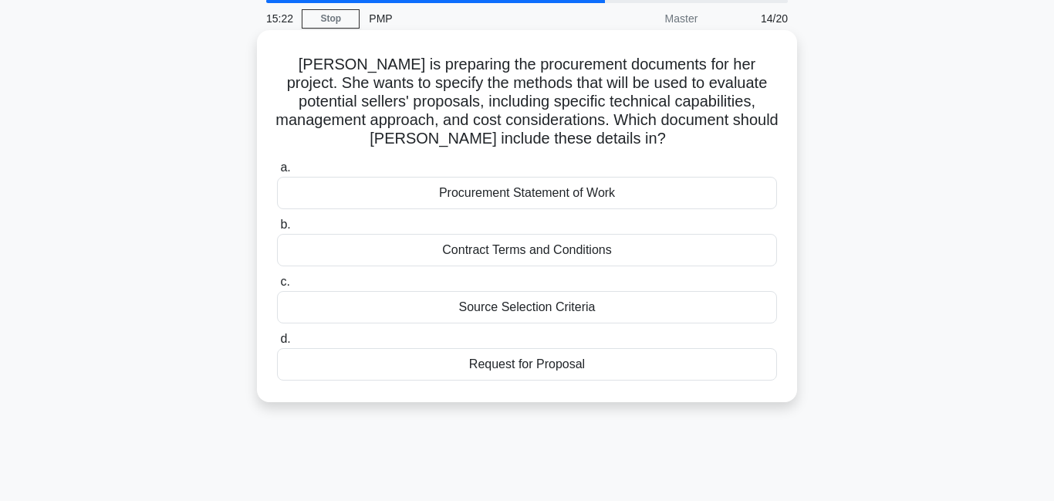
scroll to position [73, 0]
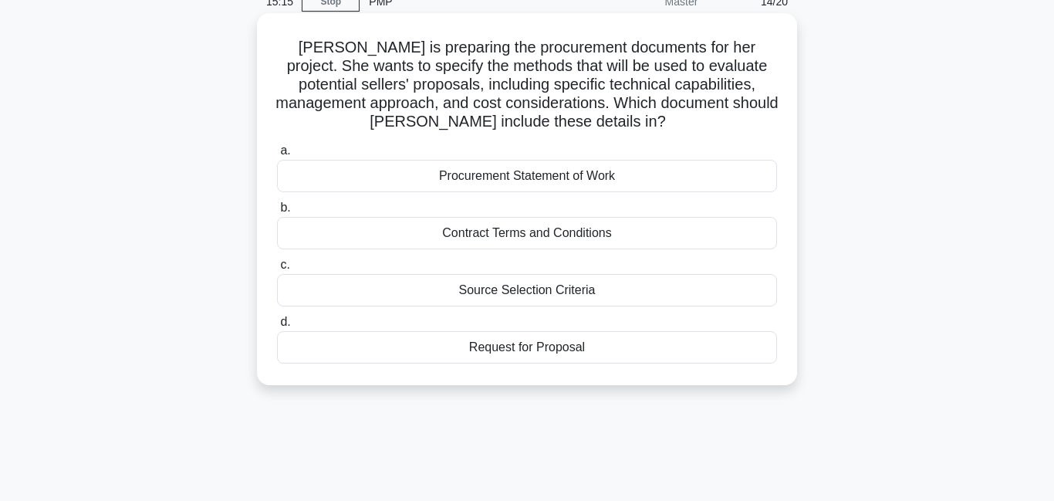
click at [512, 294] on div "Source Selection Criteria" at bounding box center [527, 290] width 500 height 32
click at [277, 270] on input "c. Source Selection Criteria" at bounding box center [277, 265] width 0 height 10
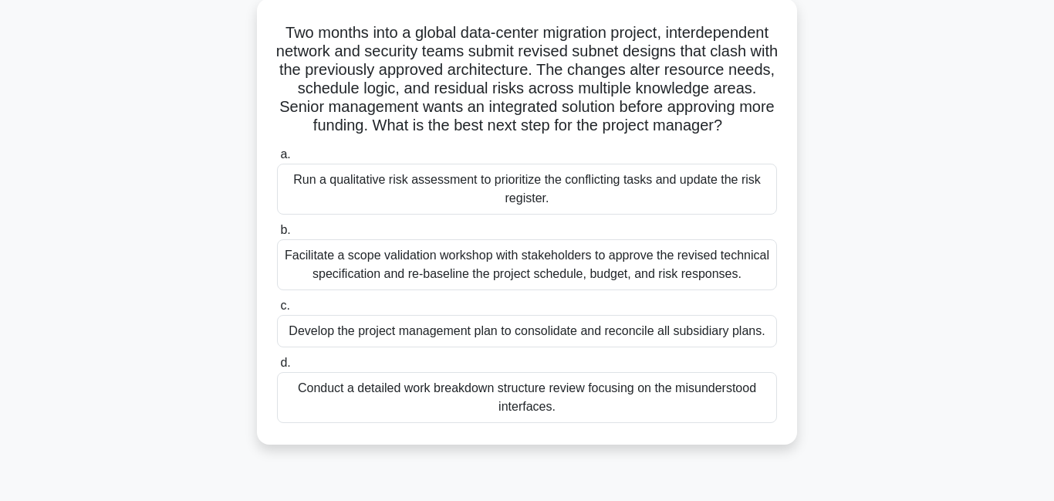
scroll to position [92, 0]
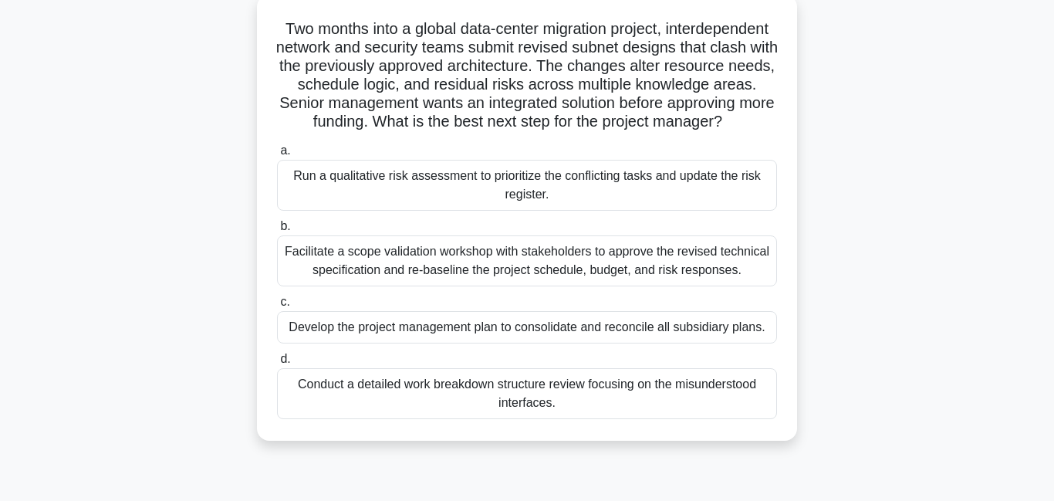
click at [579, 202] on div "Run a qualitative risk assessment to prioritize the conflicting tasks and updat…" at bounding box center [527, 185] width 500 height 51
click at [277, 156] on input "a. Run a qualitative risk assessment to prioritize the conflicting tasks and up…" at bounding box center [277, 151] width 0 height 10
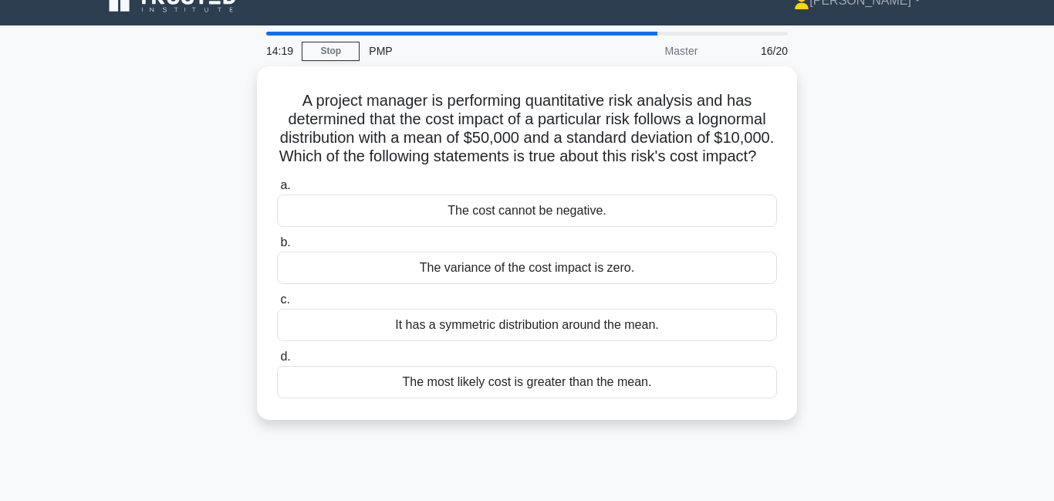
scroll to position [0, 0]
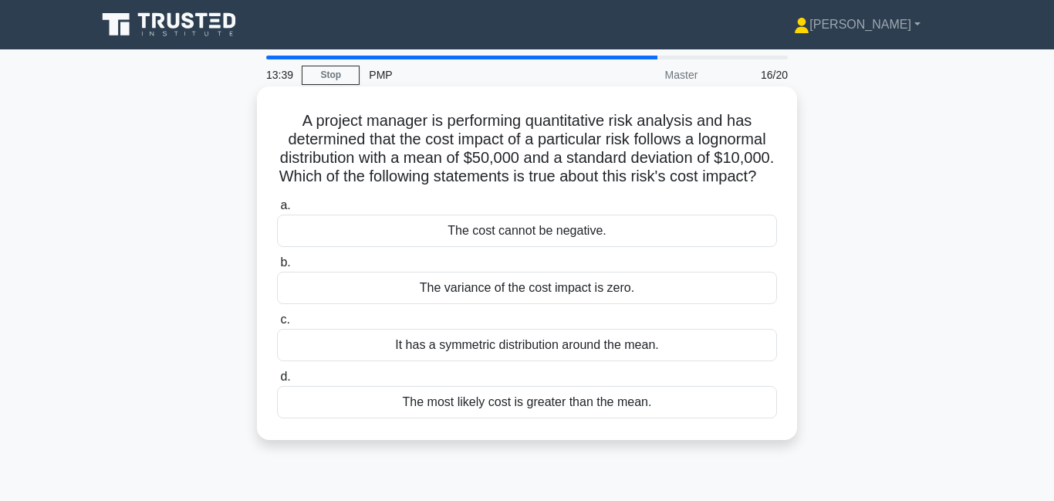
click at [529, 361] on div "It has a symmetric distribution around the mean." at bounding box center [527, 345] width 500 height 32
click at [277, 325] on input "c. It has a symmetric distribution around the mean." at bounding box center [277, 320] width 0 height 10
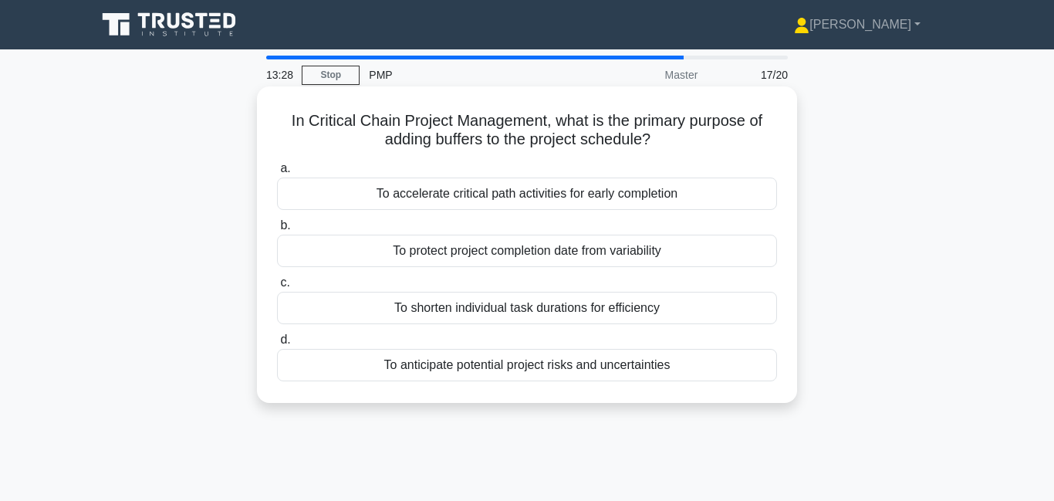
click at [658, 257] on div "To protect project completion date from variability" at bounding box center [527, 251] width 500 height 32
click at [277, 231] on input "b. To protect project completion date from variability" at bounding box center [277, 226] width 0 height 10
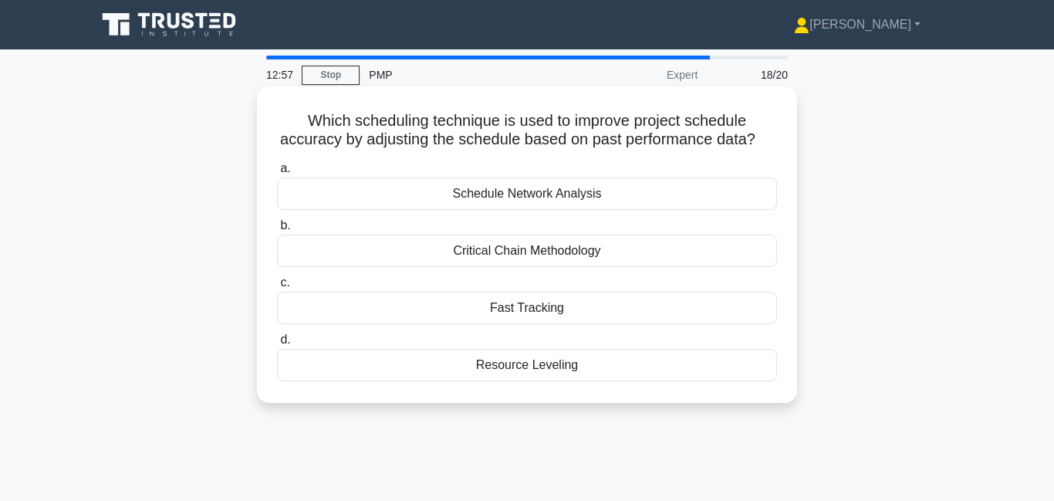
click at [543, 199] on div "Schedule Network Analysis" at bounding box center [527, 193] width 500 height 32
click at [277, 174] on input "a. Schedule Network Analysis" at bounding box center [277, 169] width 0 height 10
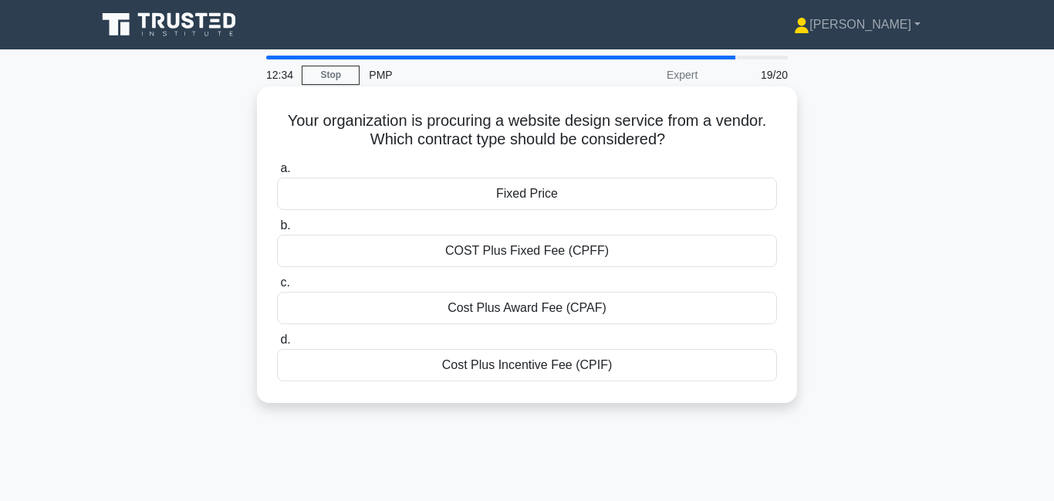
click at [549, 309] on div "Cost Plus Award Fee (CPAF)" at bounding box center [527, 308] width 500 height 32
click at [277, 288] on input "c. Cost Plus Award Fee (CPAF)" at bounding box center [277, 283] width 0 height 10
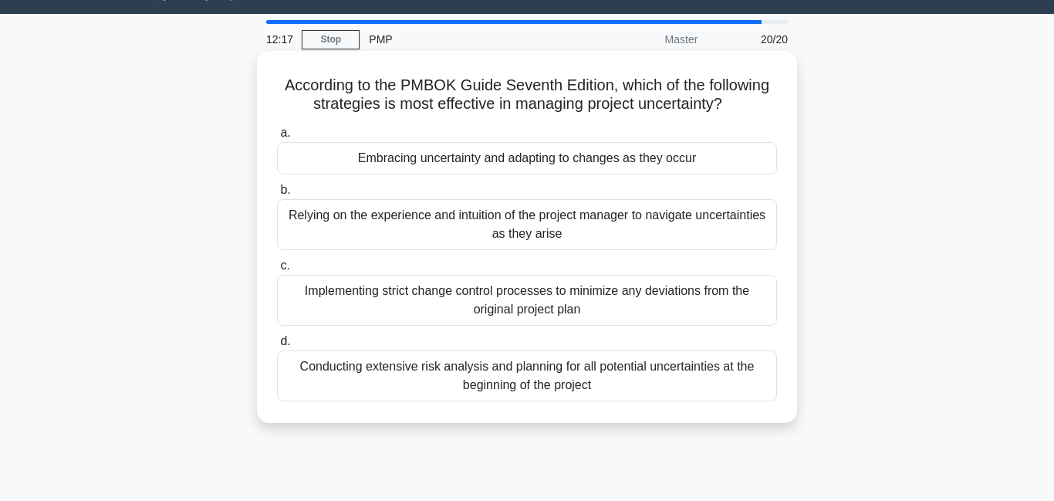
scroll to position [53, 0]
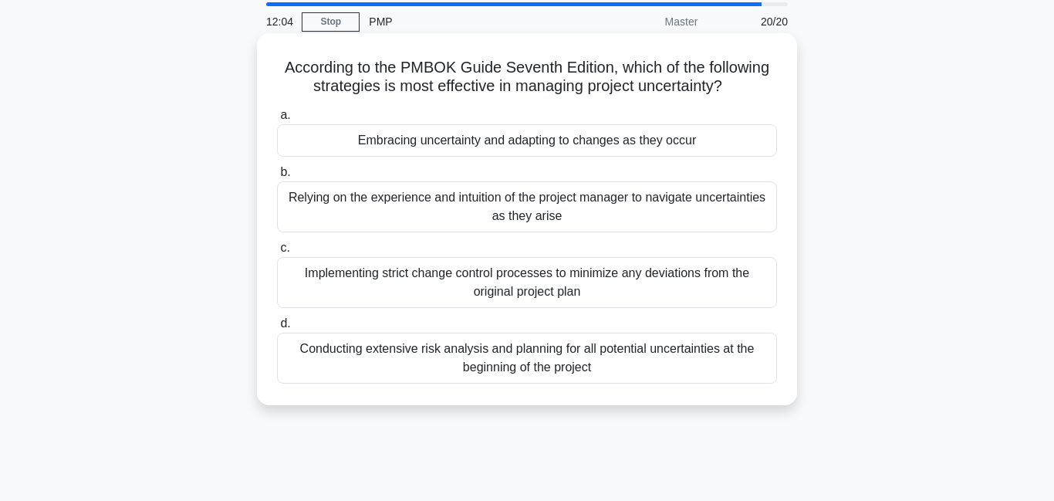
click at [430, 140] on div "Embracing uncertainty and adapting to changes as they occur" at bounding box center [527, 140] width 500 height 32
click at [277, 120] on input "a. Embracing uncertainty and adapting to changes as they occur" at bounding box center [277, 115] width 0 height 10
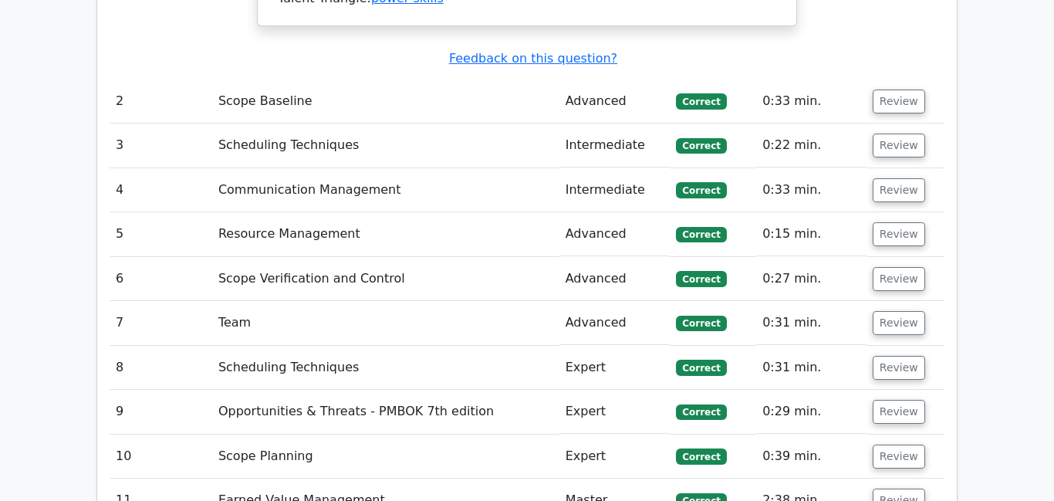
scroll to position [2491, 0]
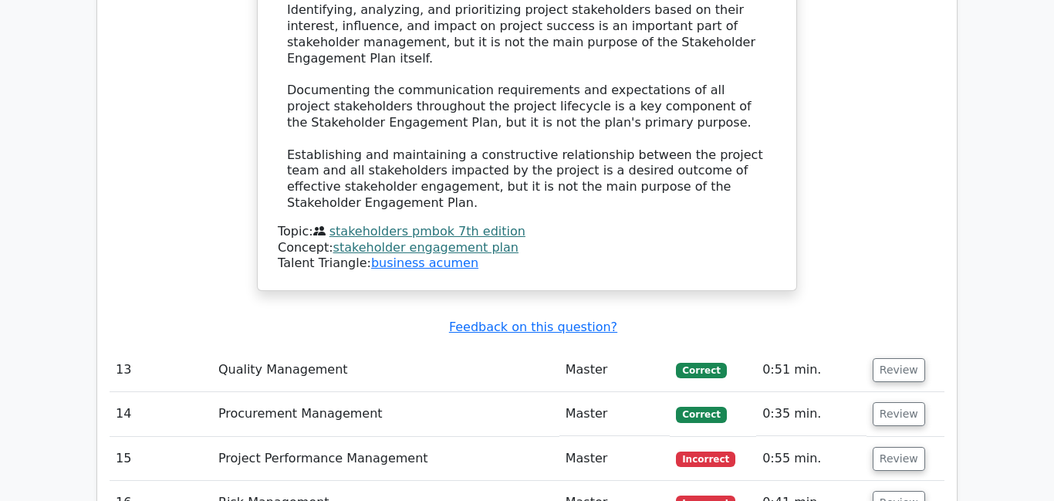
scroll to position [3605, 0]
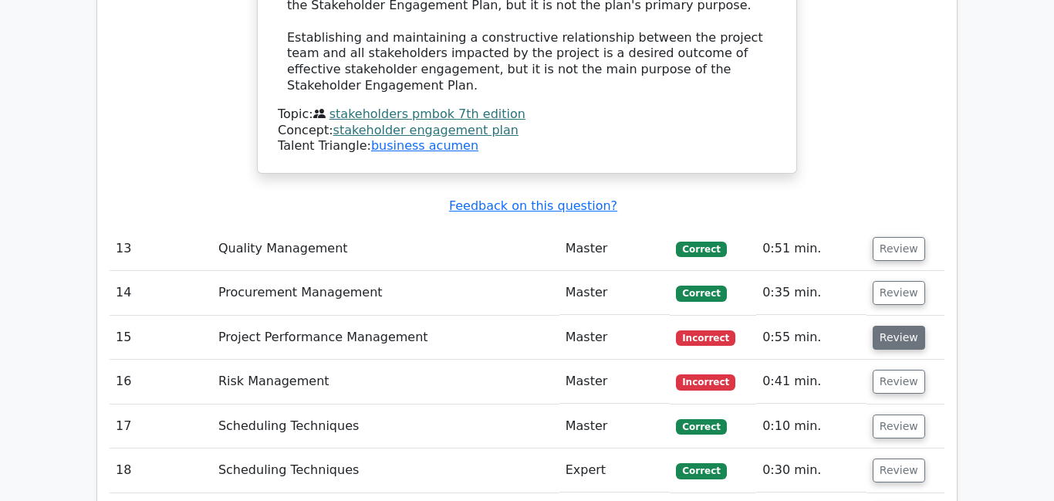
click at [891, 326] on button "Review" at bounding box center [899, 338] width 52 height 24
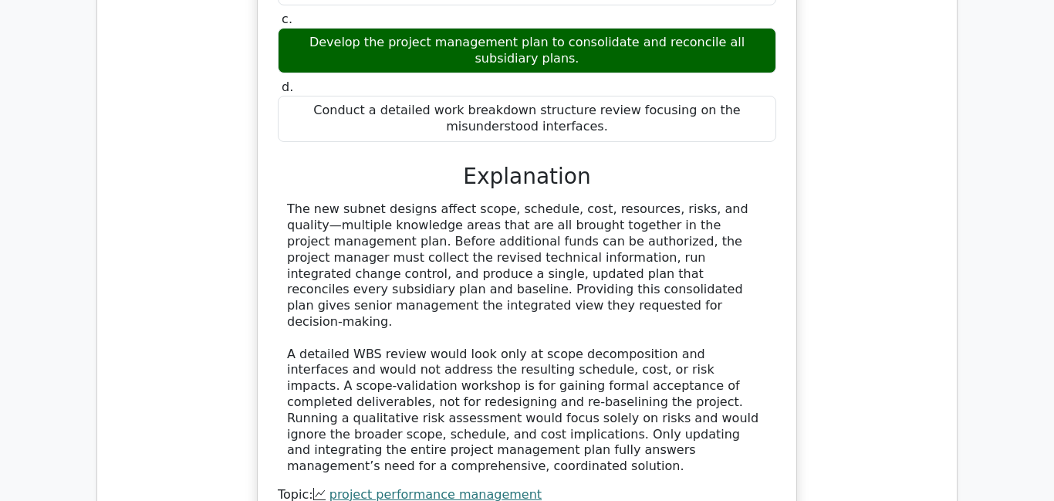
scroll to position [4307, 0]
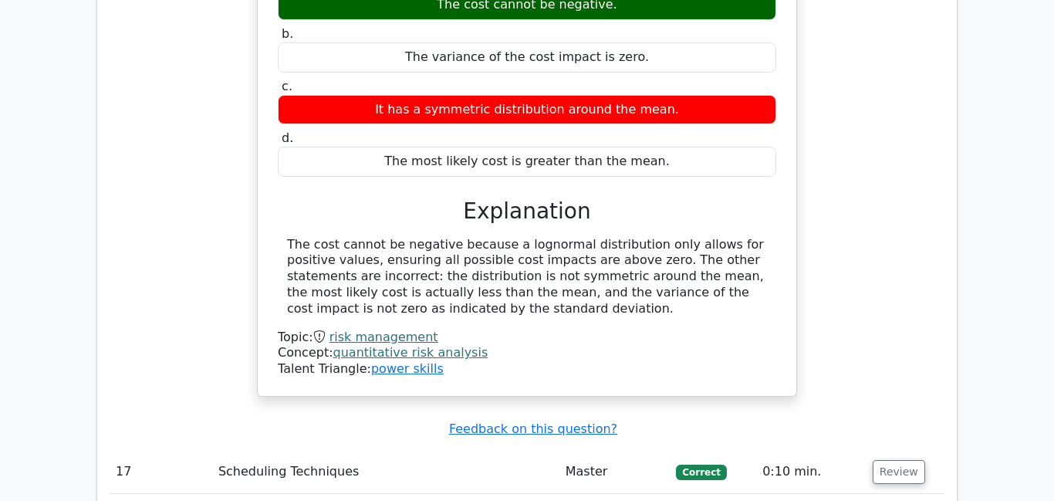
scroll to position [5098, 0]
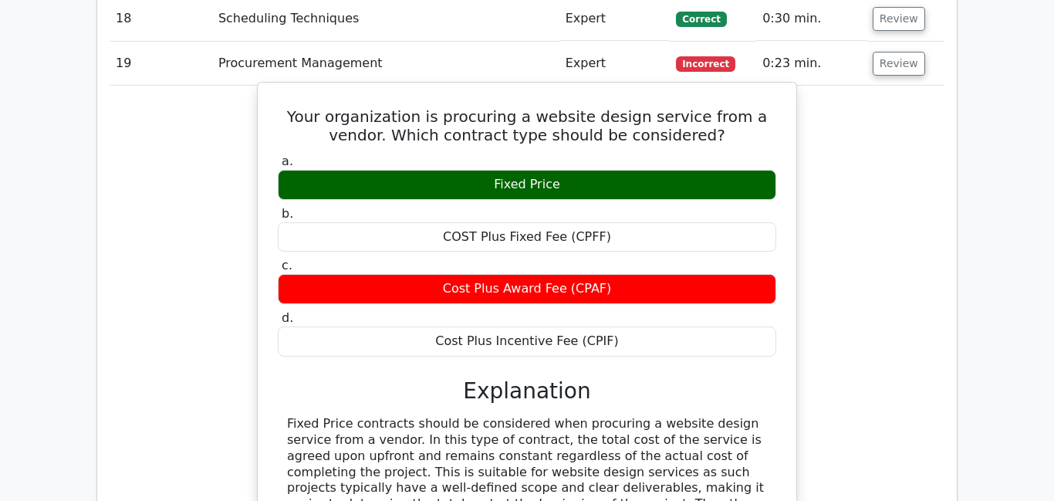
scroll to position [5574, 0]
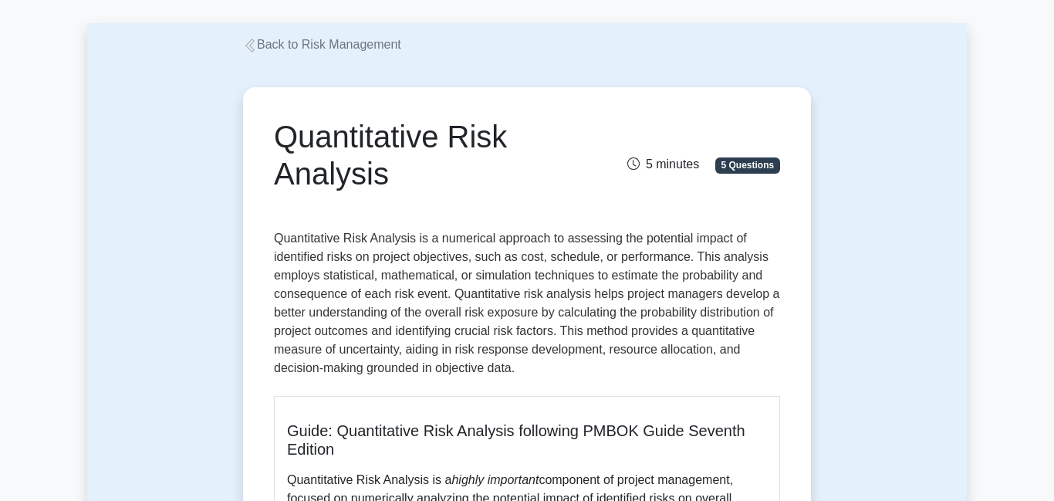
scroll to position [195, 0]
